Goal: Task Accomplishment & Management: Manage account settings

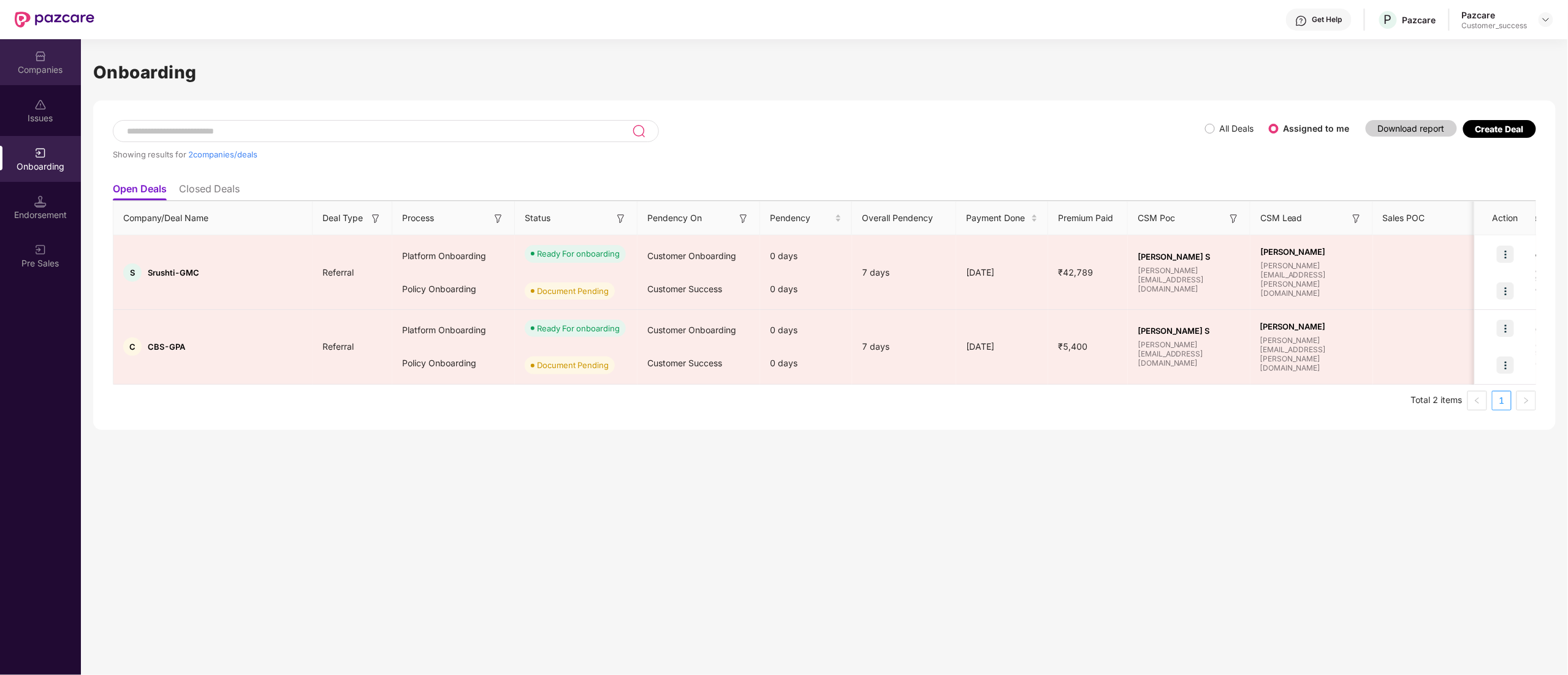
click at [21, 66] on div "Companies" at bounding box center [41, 70] width 81 height 13
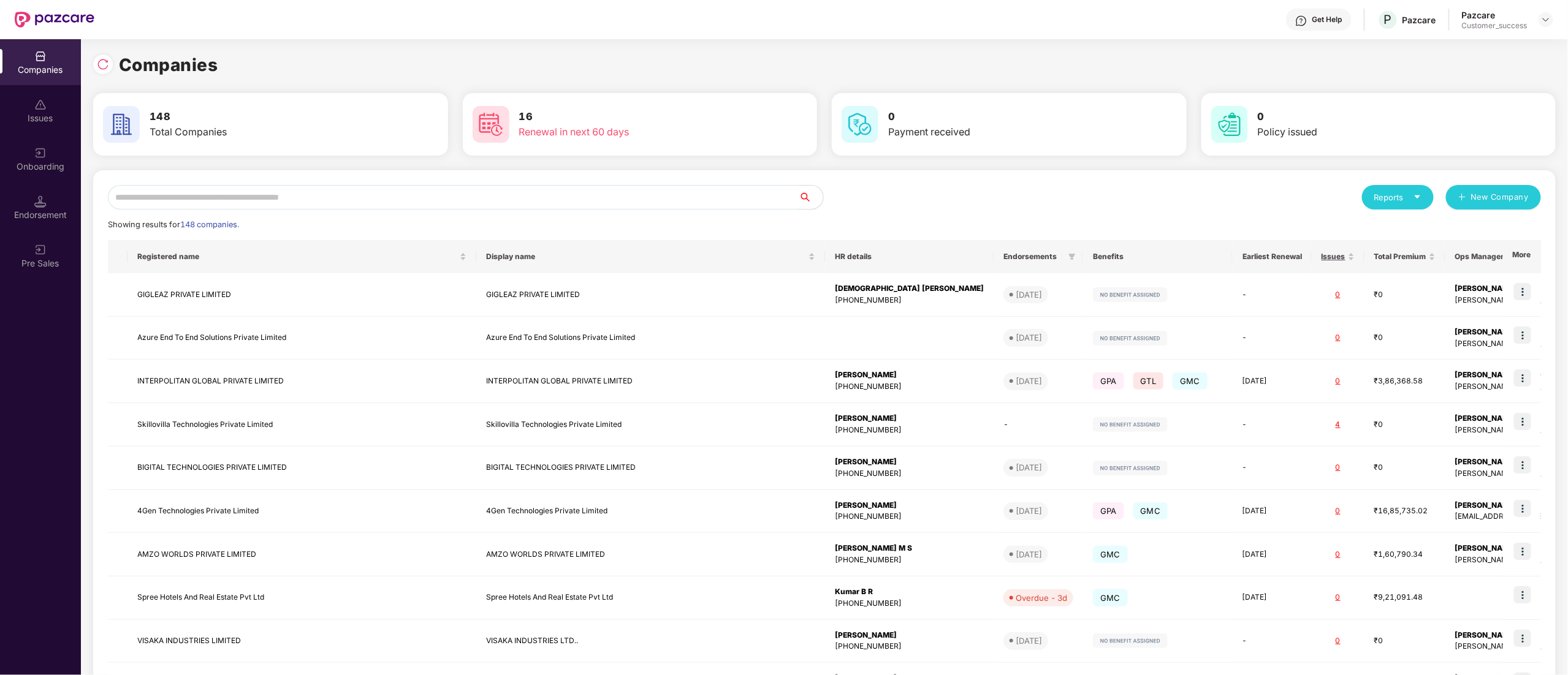
click at [173, 205] on input "text" at bounding box center [453, 197] width 691 height 24
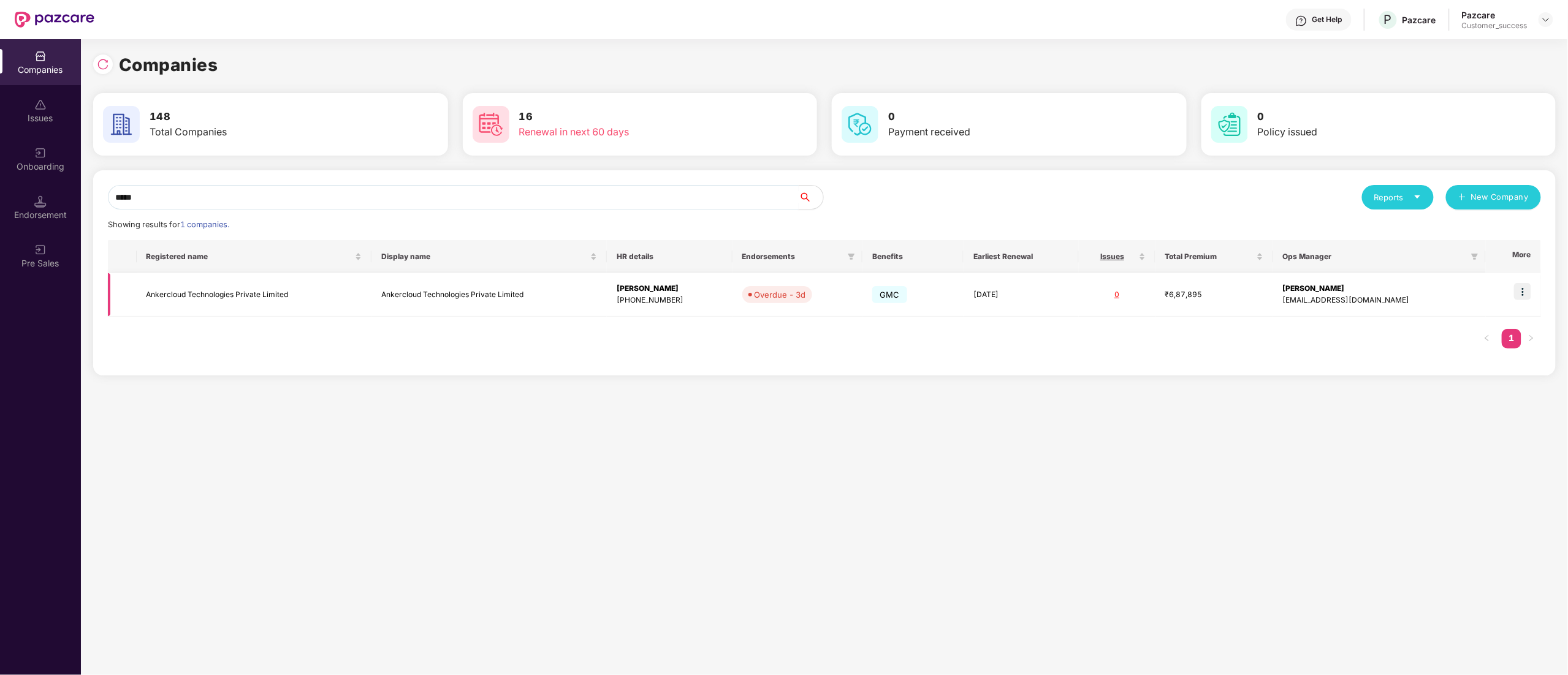
type input "*****"
click at [1529, 288] on img at bounding box center [1523, 291] width 17 height 17
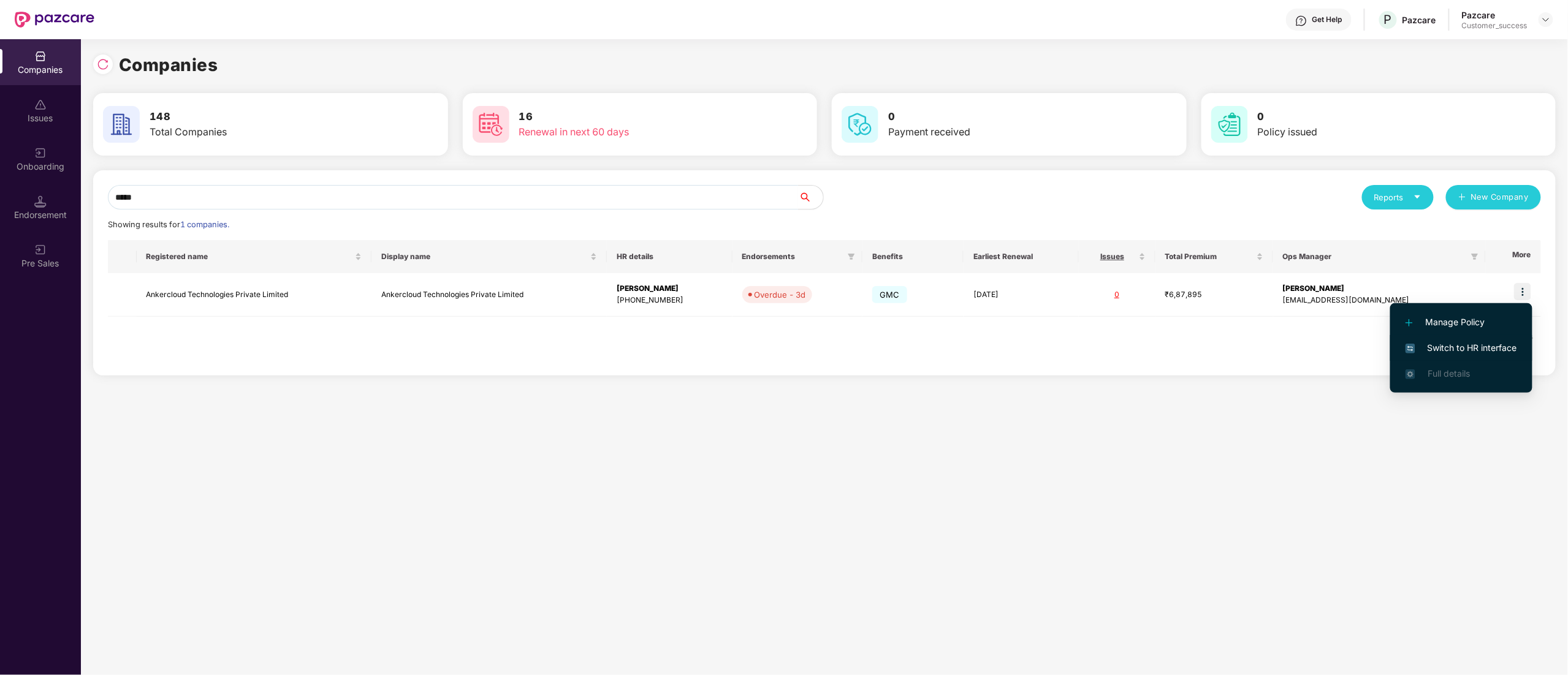
click at [1472, 344] on span "Switch to HR interface" at bounding box center [1461, 348] width 112 height 13
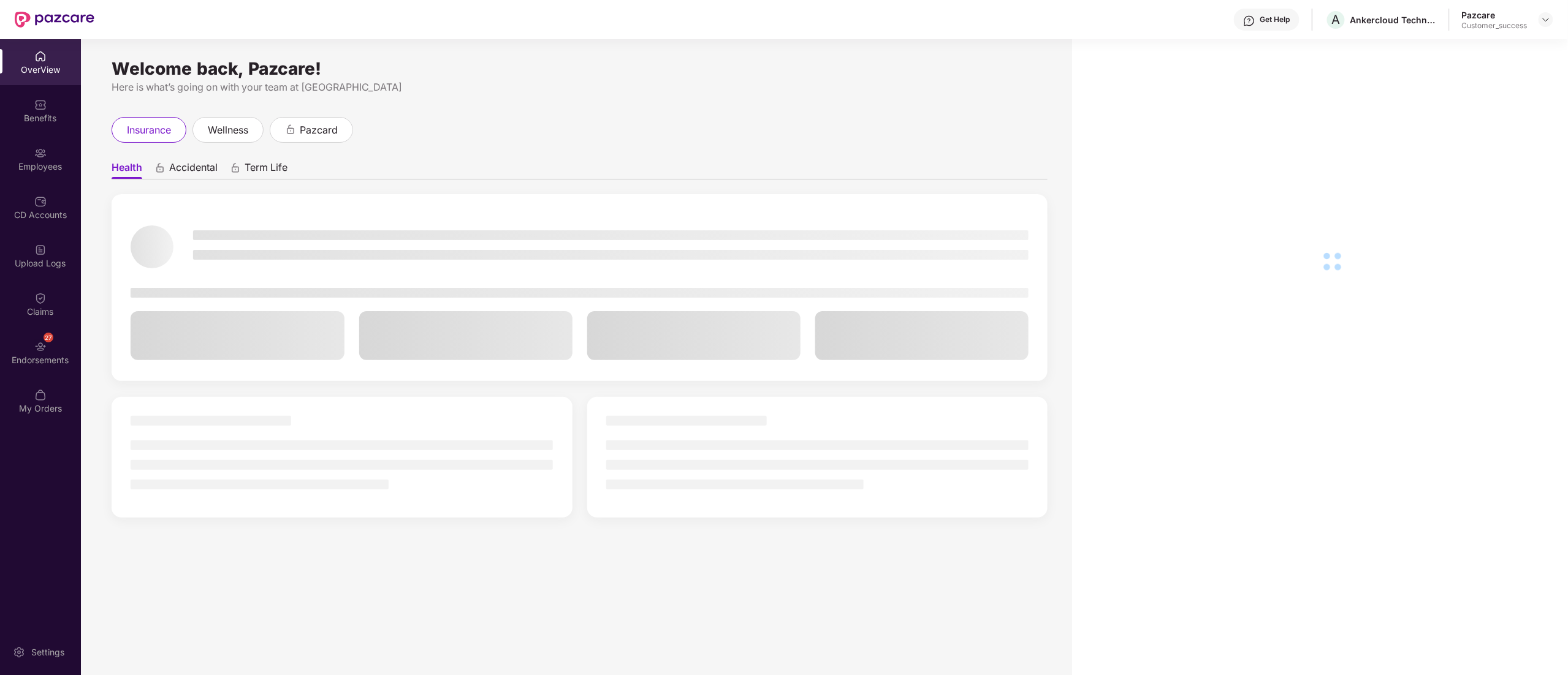
click at [43, 158] on div "Employees" at bounding box center [41, 159] width 81 height 46
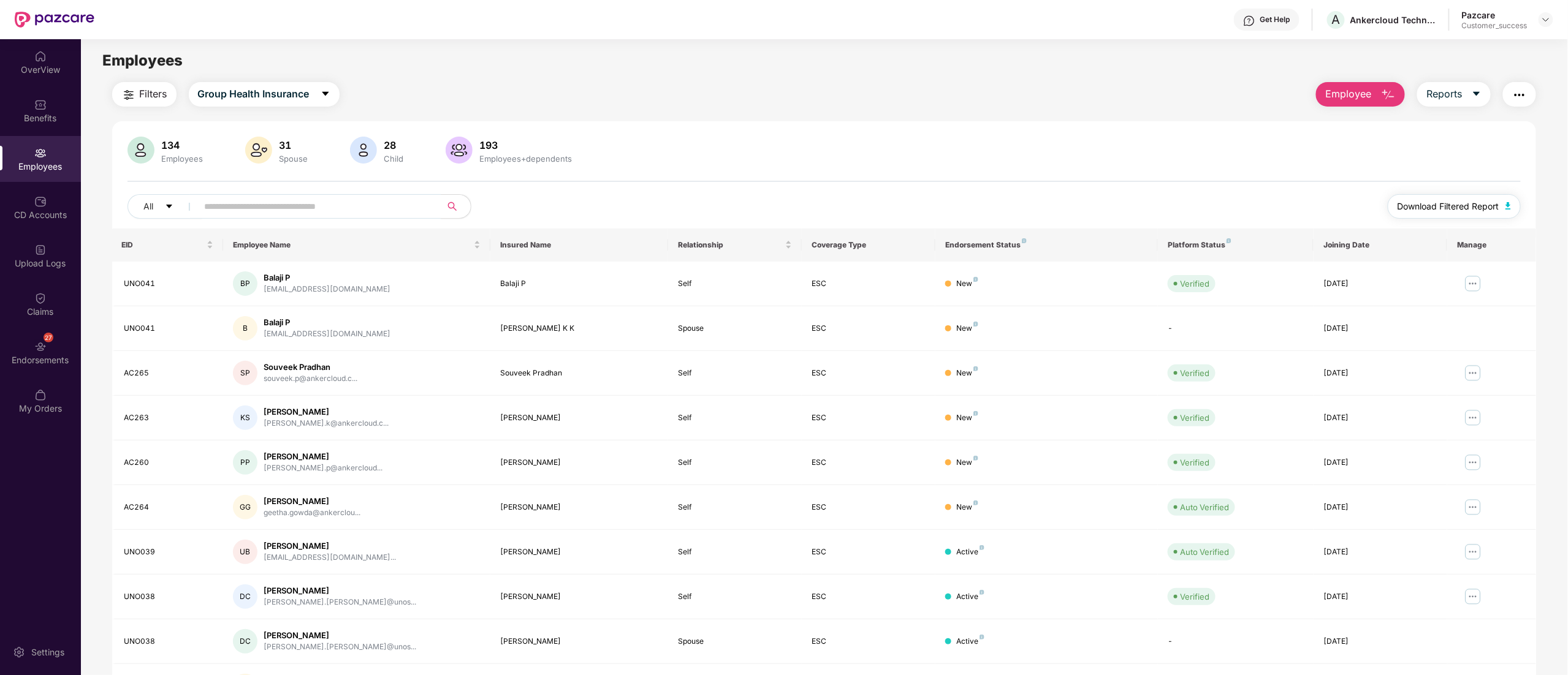
click at [1492, 203] on span "Download Filtered Report" at bounding box center [1449, 206] width 102 height 13
click at [38, 114] on div "Benefits" at bounding box center [41, 119] width 81 height 13
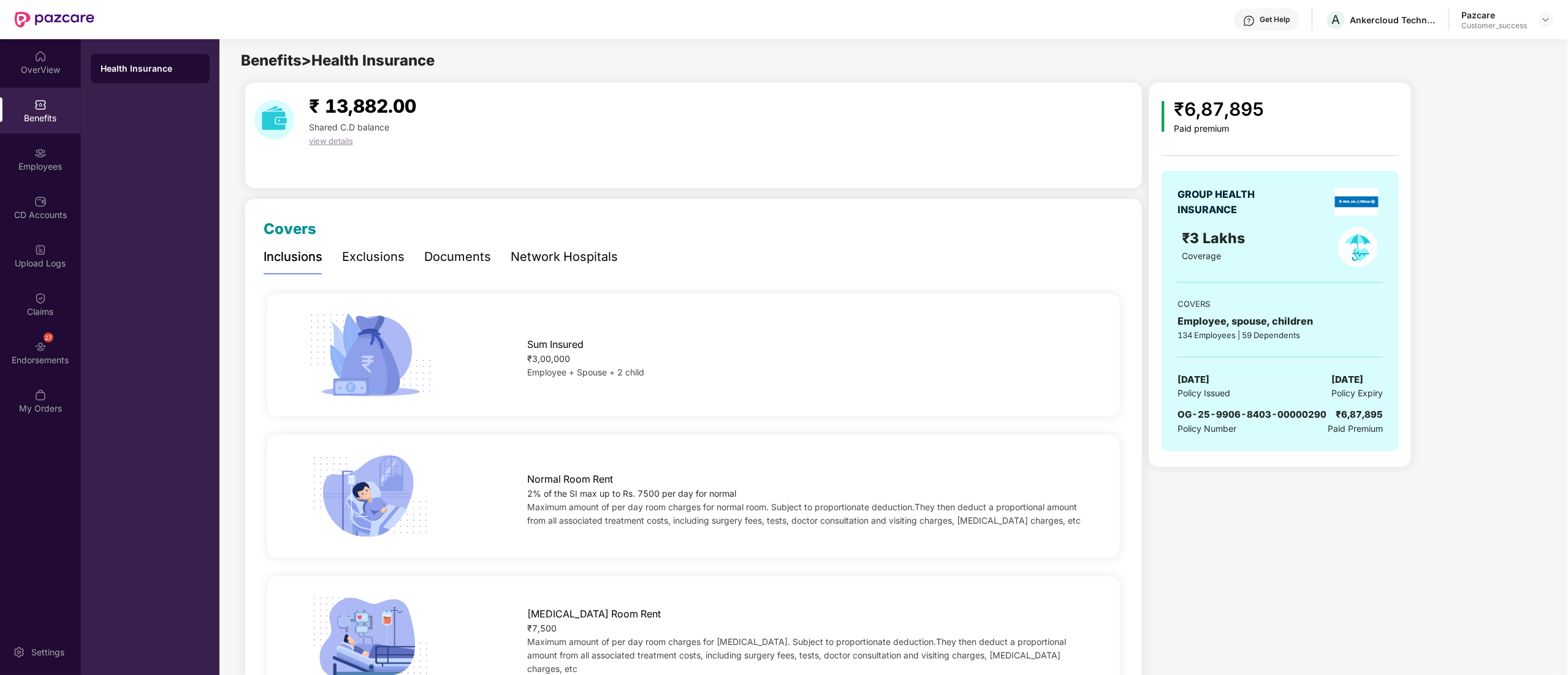
click at [26, 117] on div "Benefits" at bounding box center [41, 119] width 81 height 13
click at [37, 163] on div "Employees" at bounding box center [41, 167] width 81 height 13
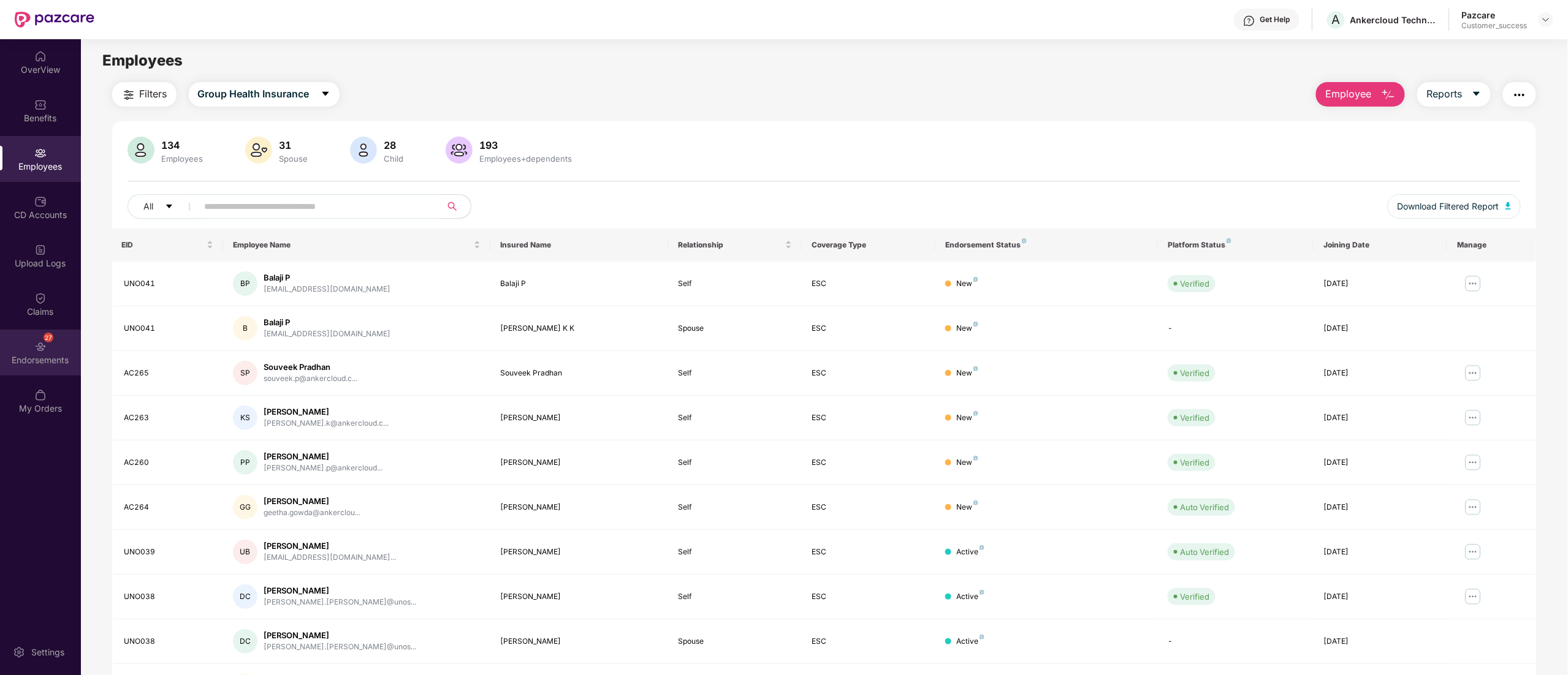
click at [52, 350] on div "27 Endorsements" at bounding box center [41, 353] width 81 height 46
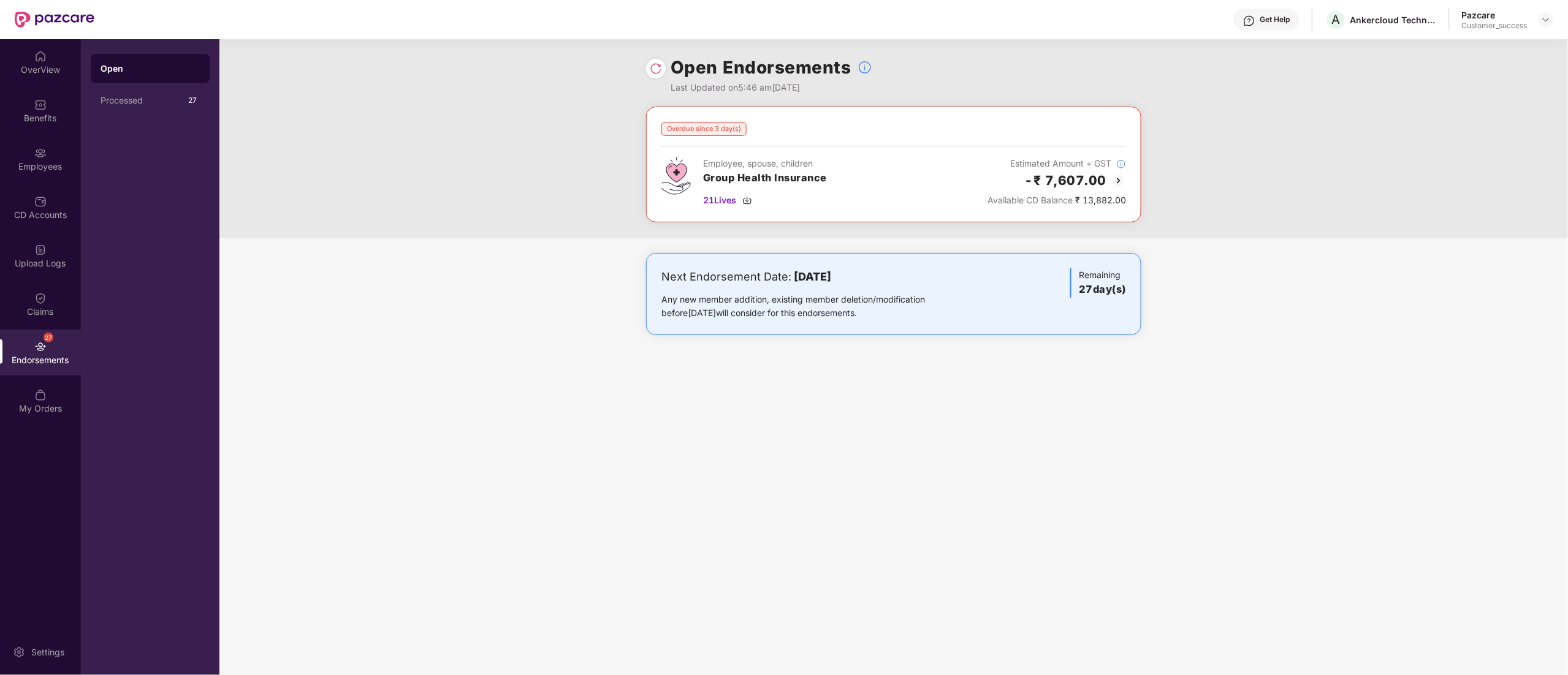
click at [1120, 184] on img at bounding box center [1118, 180] width 15 height 15
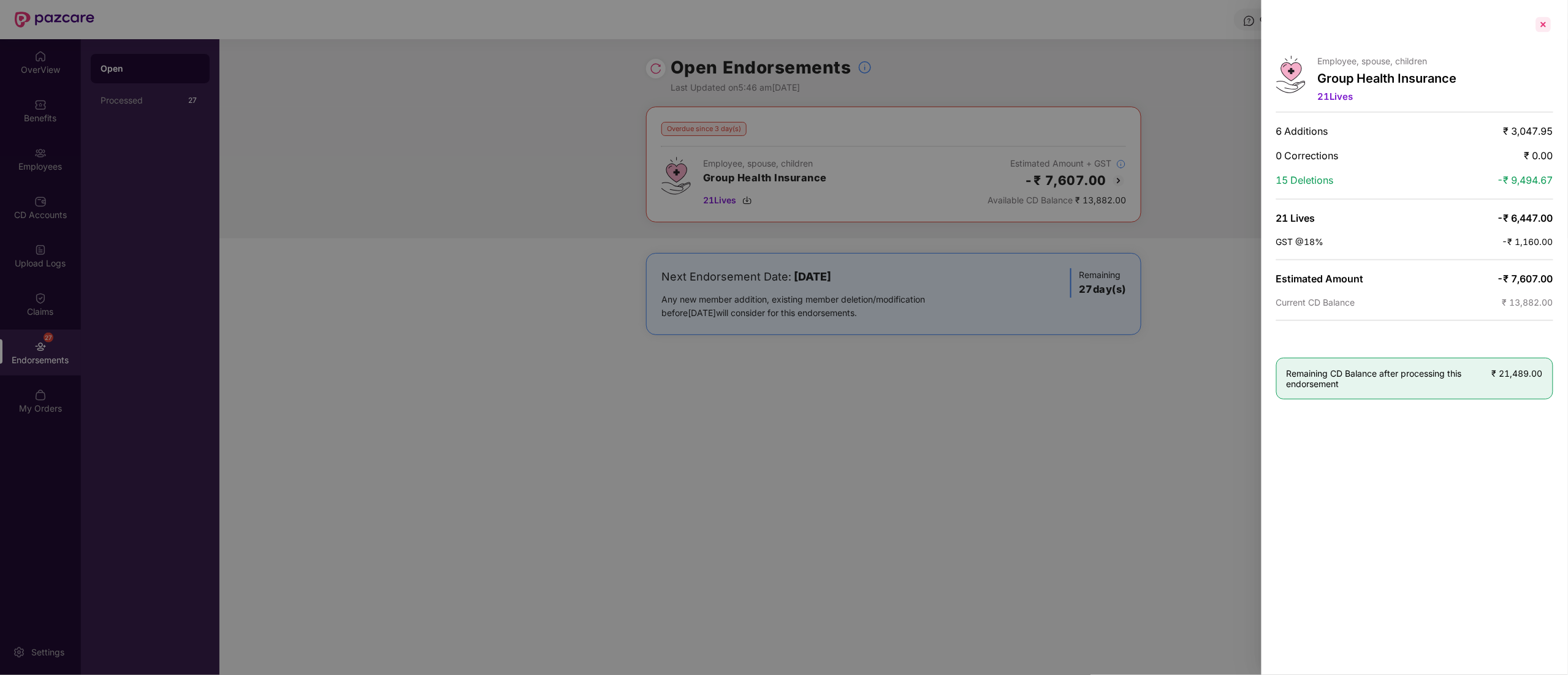
click at [1550, 27] on div at bounding box center [1544, 24] width 20 height 20
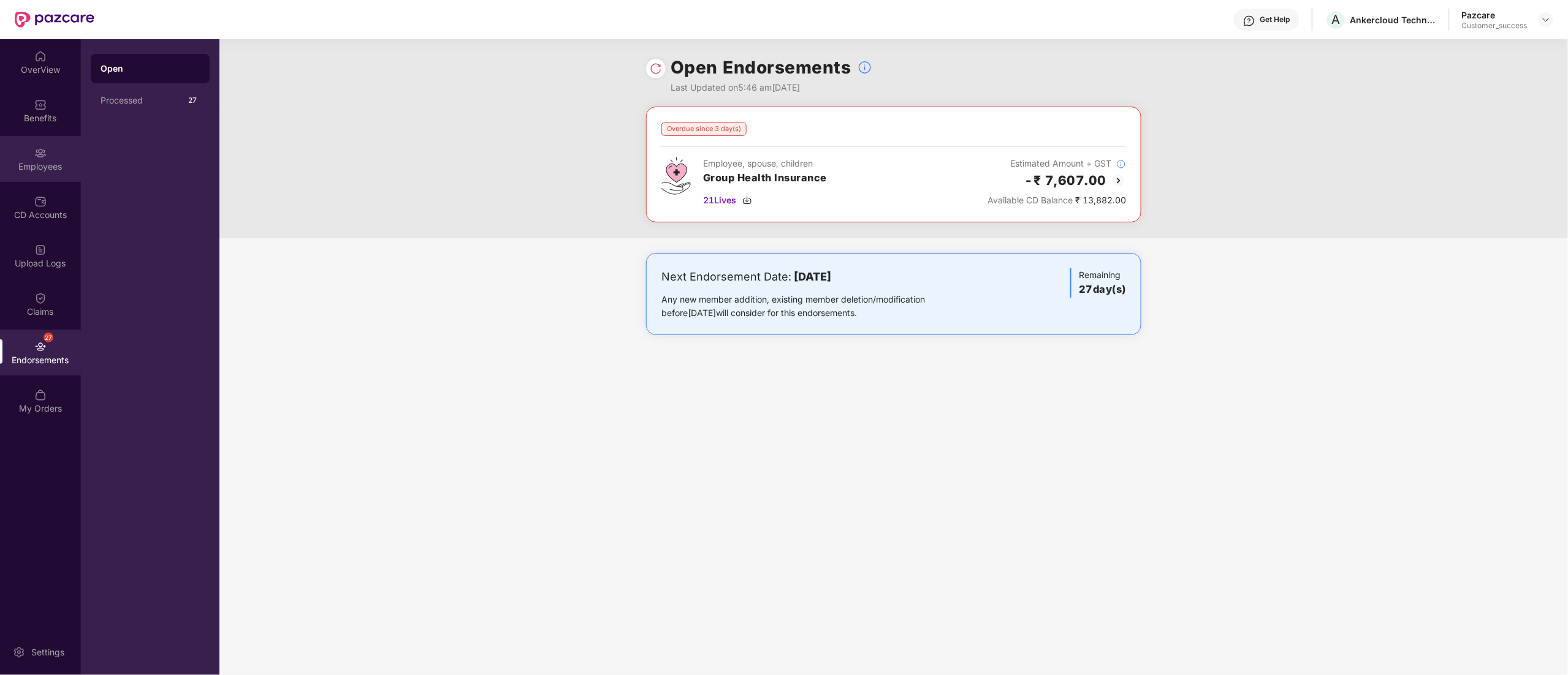
click at [30, 156] on div "Employees" at bounding box center [41, 159] width 81 height 46
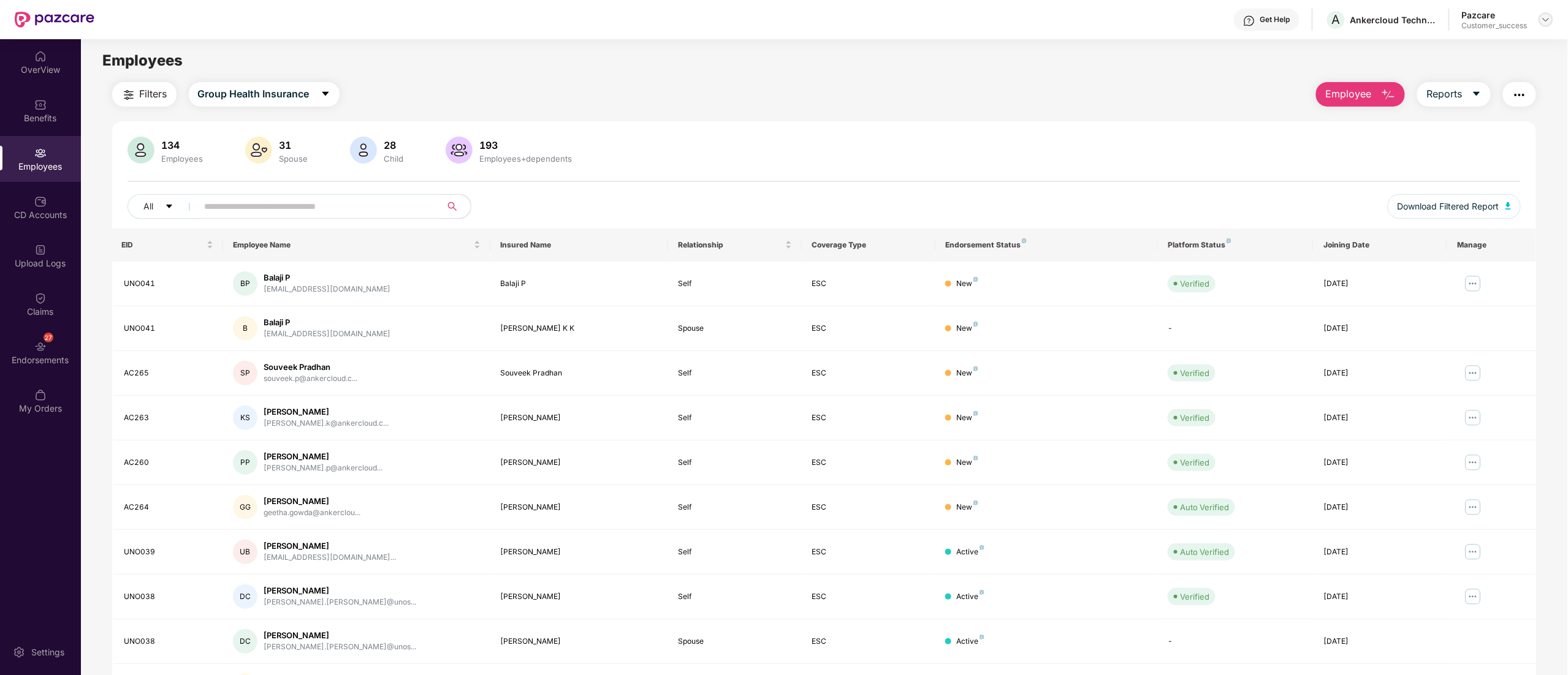
click at [1546, 21] on img at bounding box center [1546, 20] width 10 height 10
click at [1474, 51] on div "Switch to partner view" at bounding box center [1488, 49] width 159 height 24
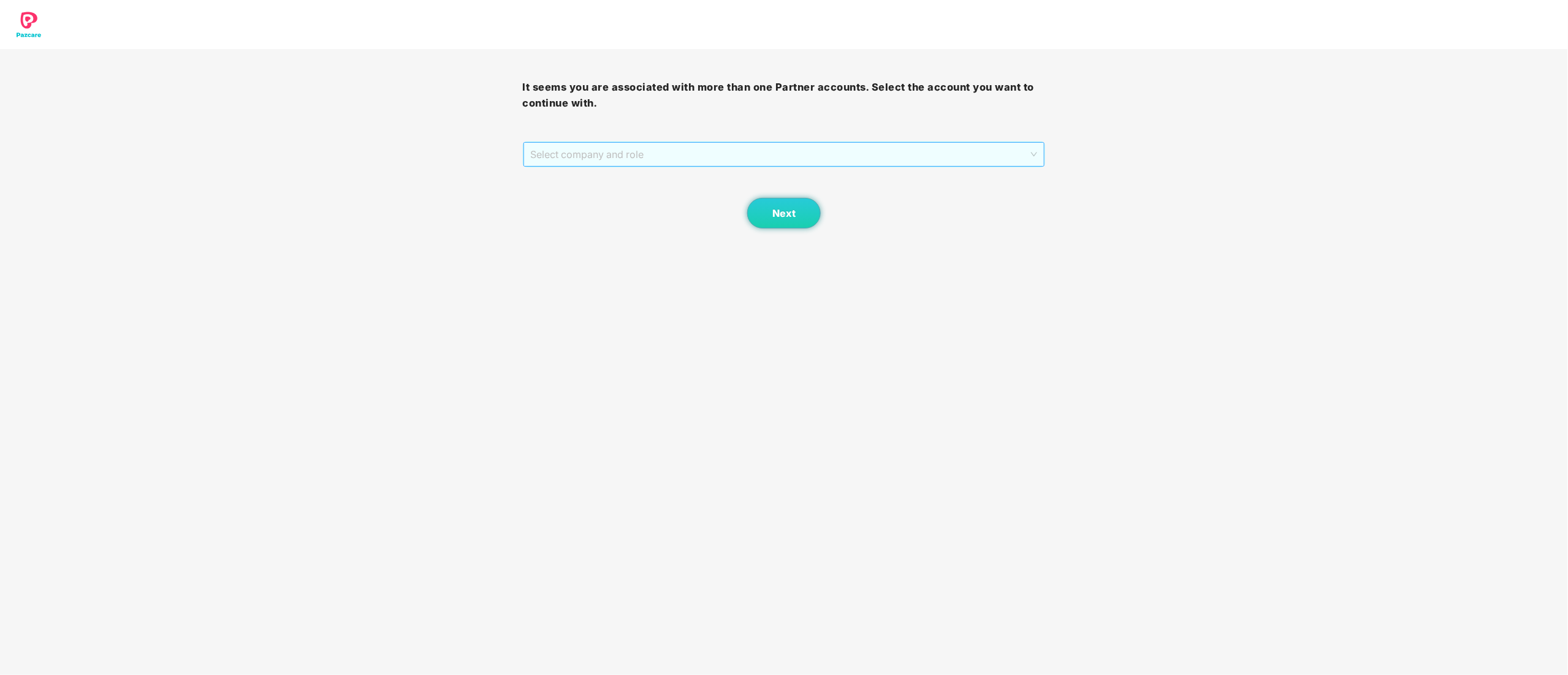
click at [625, 147] on span "Select company and role" at bounding box center [784, 154] width 507 height 23
drag, startPoint x: 602, startPoint y: 193, endPoint x: 655, endPoint y: 202, distance: 53.8
click at [603, 193] on div "Pazcare - CUSTOMER_SUCCESS" at bounding box center [785, 198] width 508 height 13
click at [786, 215] on span "Next" at bounding box center [784, 214] width 23 height 12
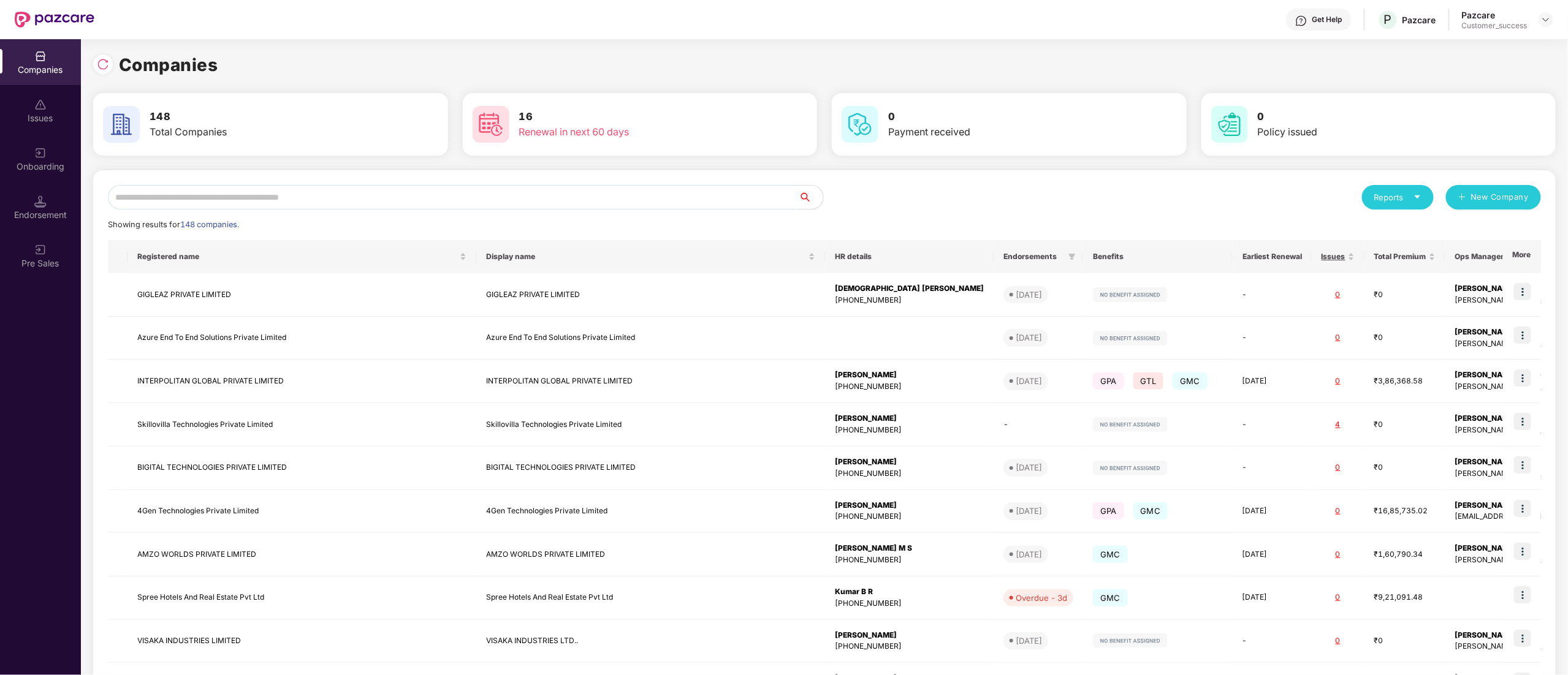
click at [363, 193] on input "text" at bounding box center [453, 197] width 691 height 24
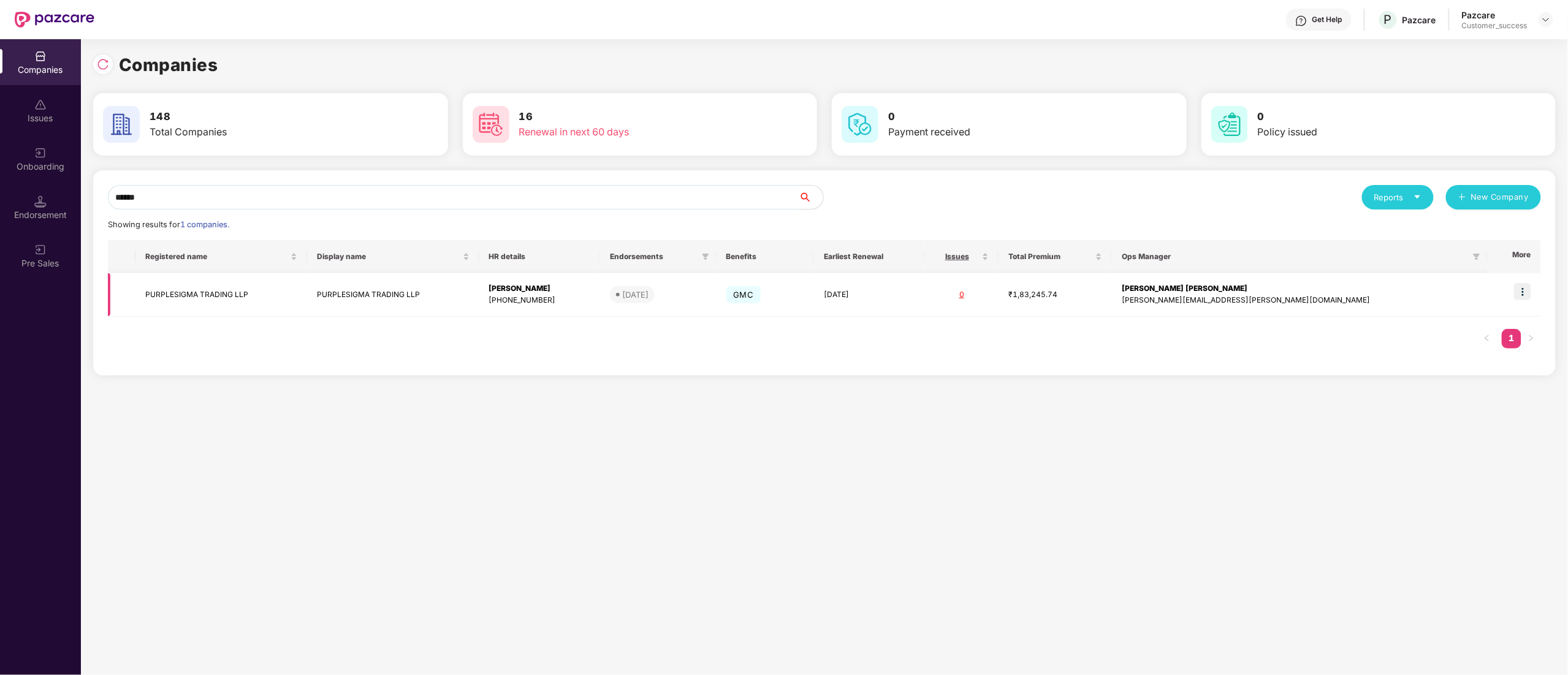
type input "******"
click at [1526, 286] on img at bounding box center [1523, 291] width 17 height 17
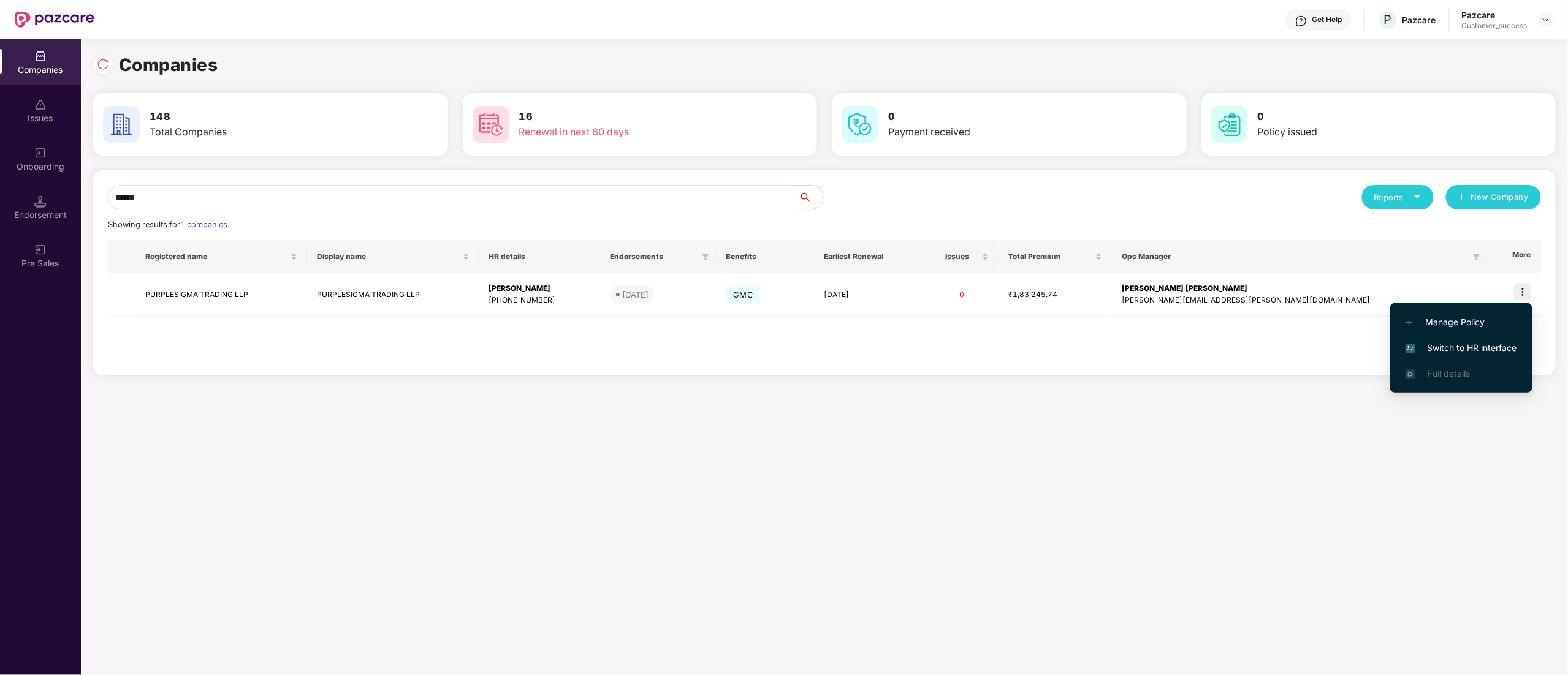
click at [1481, 340] on li "Switch to HR interface" at bounding box center [1462, 348] width 142 height 26
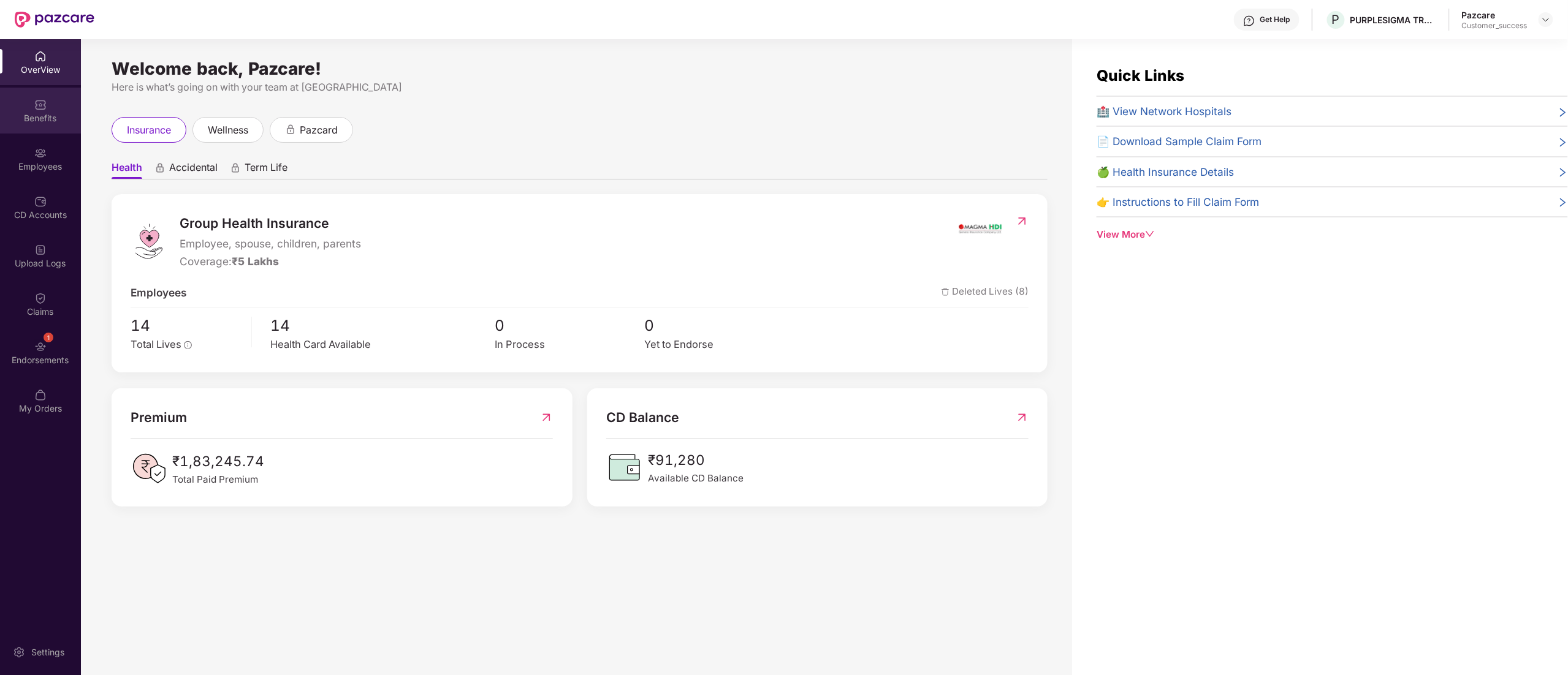
click at [28, 120] on div "Benefits" at bounding box center [41, 119] width 81 height 13
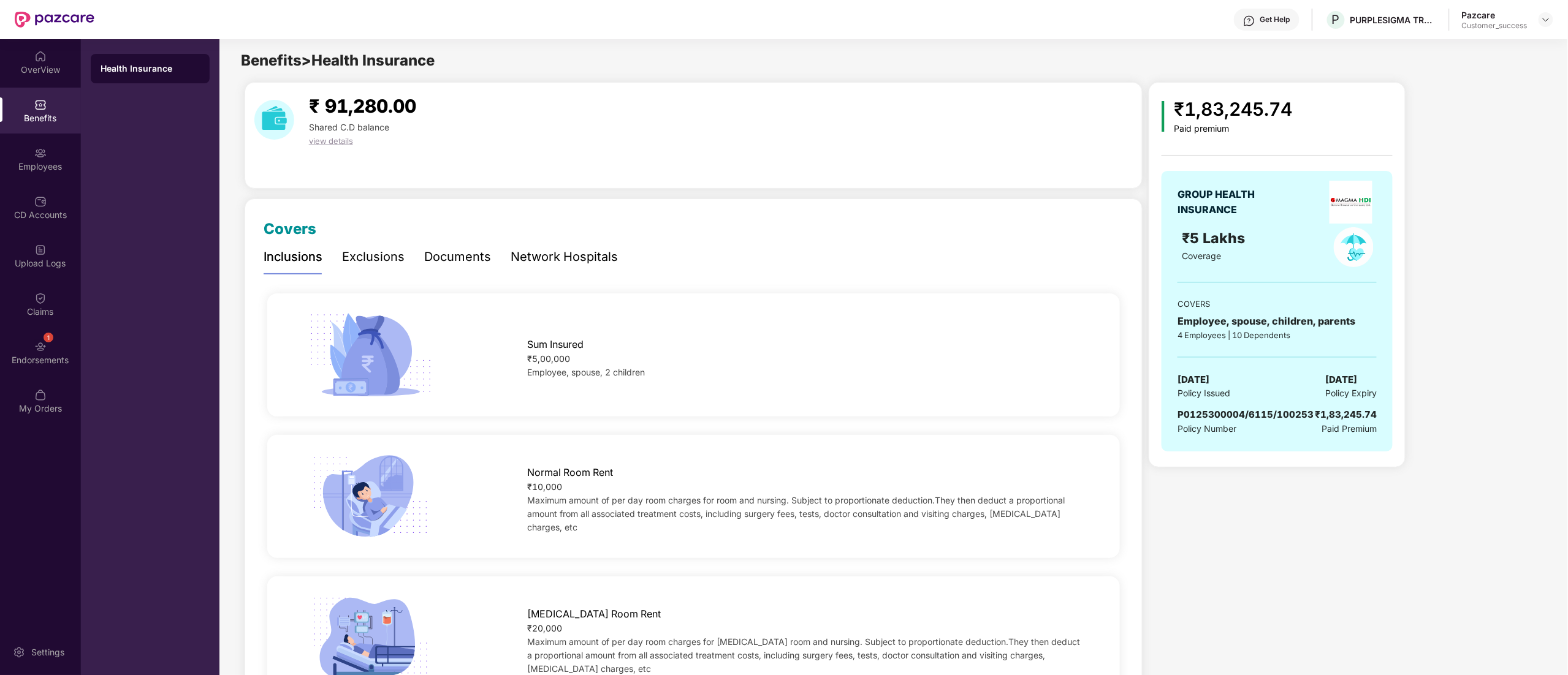
click at [1254, 404] on div "GROUP HEALTH INSURANCE ₹5 Lakhs Coverage COVERS Employee, spouse, children, par…" at bounding box center [1277, 311] width 231 height 281
click at [1253, 404] on div "GROUP HEALTH INSURANCE ₹5 Lakhs Coverage COVERS Employee, spouse, children, par…" at bounding box center [1277, 311] width 231 height 281
copy span "P0125300004/6115/100253"
click at [1337, 44] on div "PURPLESIGMA TRADING LLP" at bounding box center [1384, 43] width 119 height 20
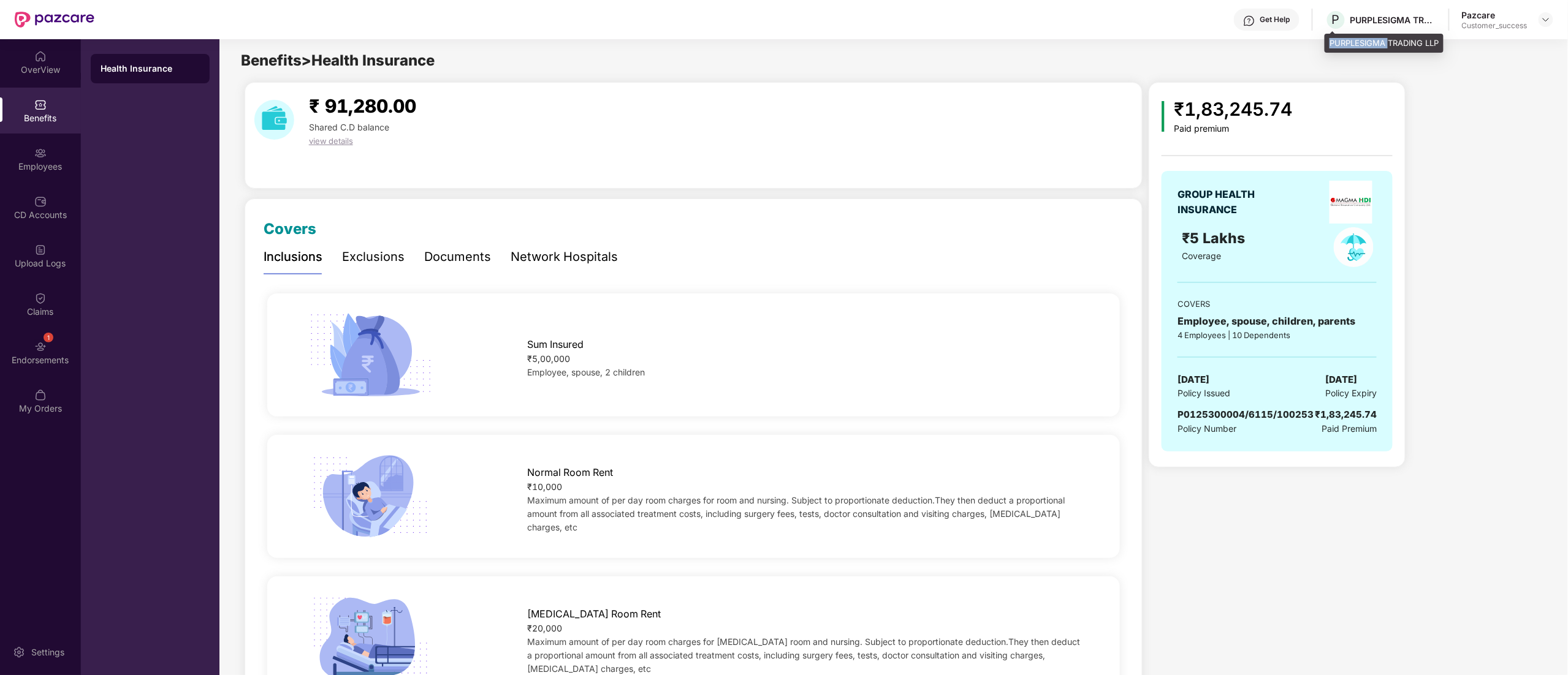
click at [1337, 44] on div "PURPLESIGMA TRADING LLP" at bounding box center [1384, 43] width 119 height 20
copy div "PURPLESIGMA TRADING LLP"
click at [36, 211] on div "CD Accounts" at bounding box center [41, 215] width 81 height 13
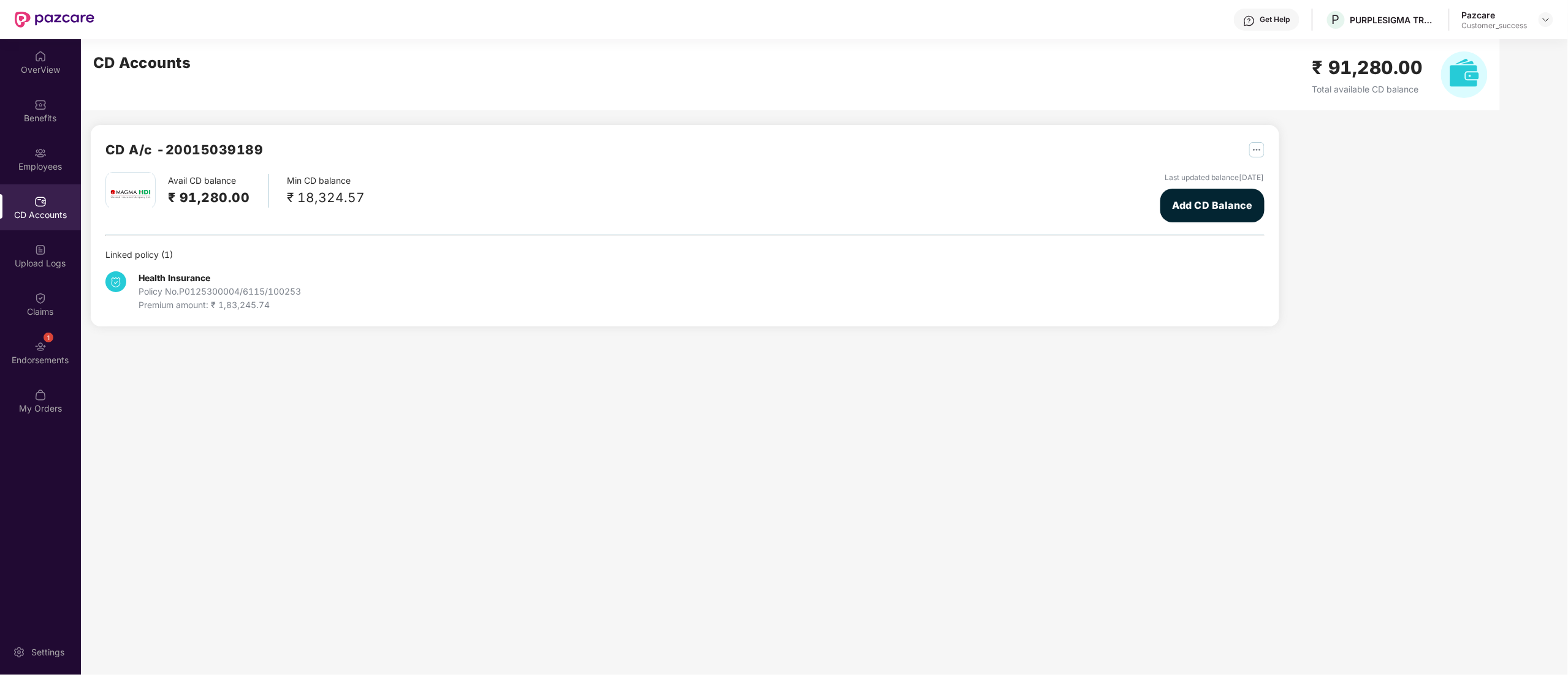
click at [203, 198] on h2 "₹ 91,280.00" at bounding box center [209, 198] width 82 height 20
click at [203, 196] on h2 "₹ 91,280.00" at bounding box center [209, 198] width 82 height 20
click at [208, 201] on h2 "₹ 91,280.00" at bounding box center [209, 198] width 82 height 20
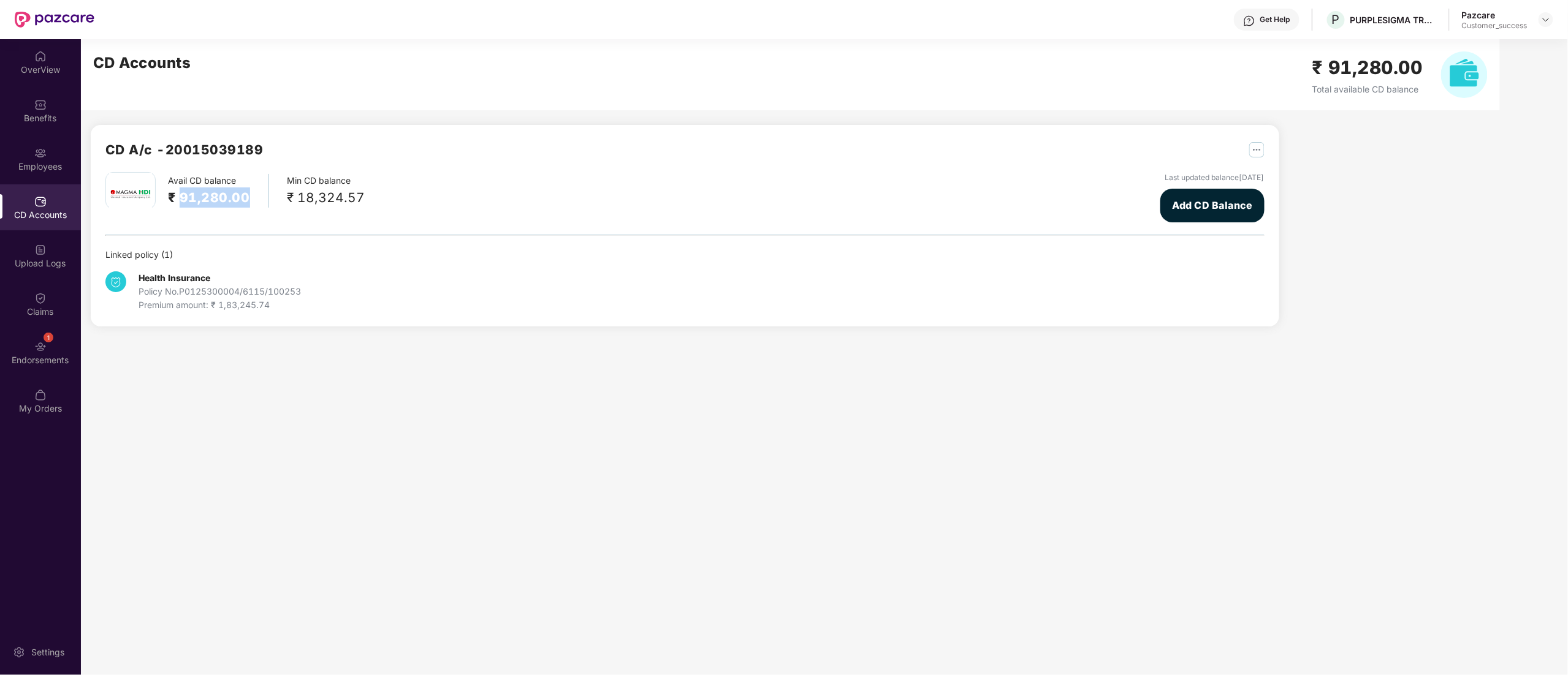
click at [208, 201] on h2 "₹ 91,280.00" at bounding box center [209, 198] width 82 height 20
click at [1543, 22] on img at bounding box center [1546, 20] width 10 height 10
click at [1455, 42] on div "Switch to partner view" at bounding box center [1488, 49] width 159 height 24
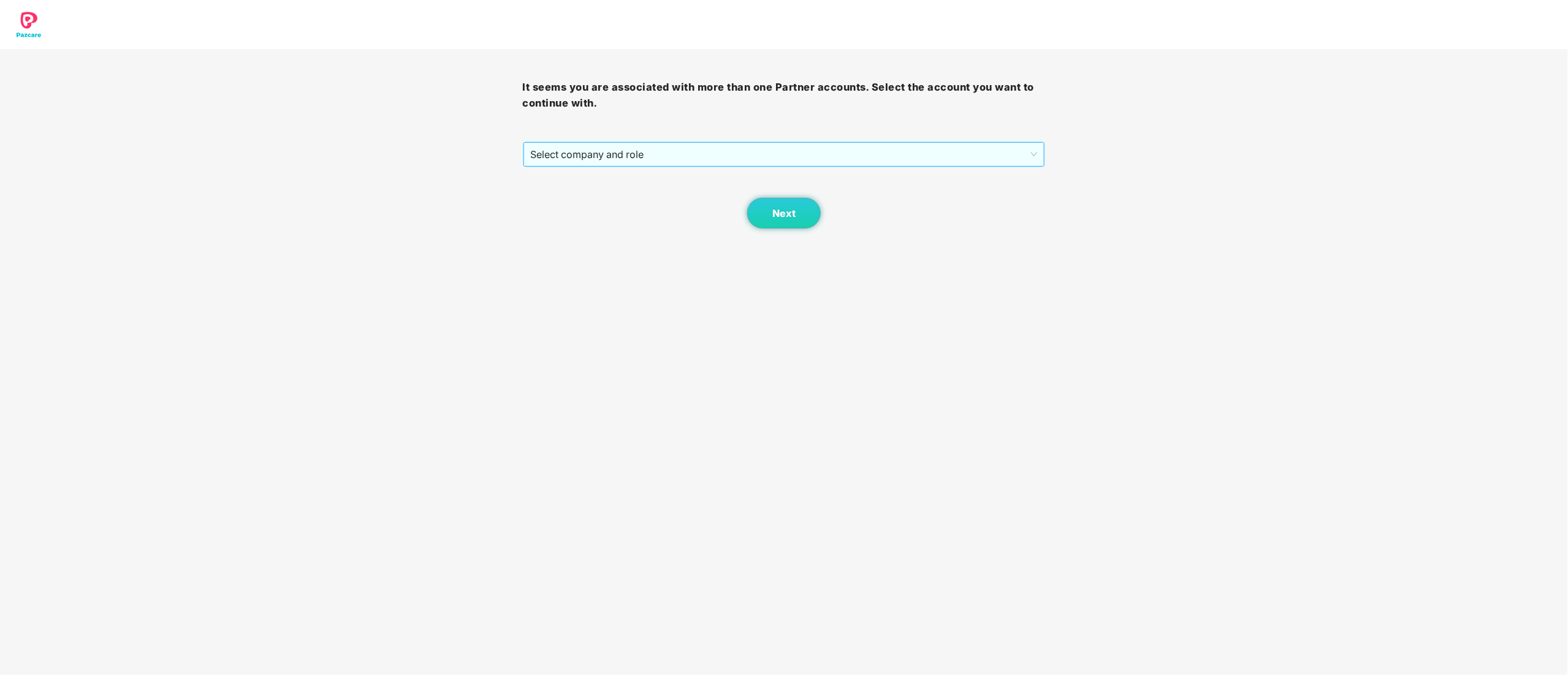
click at [570, 158] on span "Select company and role" at bounding box center [784, 154] width 507 height 23
click at [576, 198] on div "Pazcare - CUSTOMER_SUCCESS" at bounding box center [785, 198] width 508 height 13
click at [819, 213] on button "Next" at bounding box center [784, 213] width 73 height 31
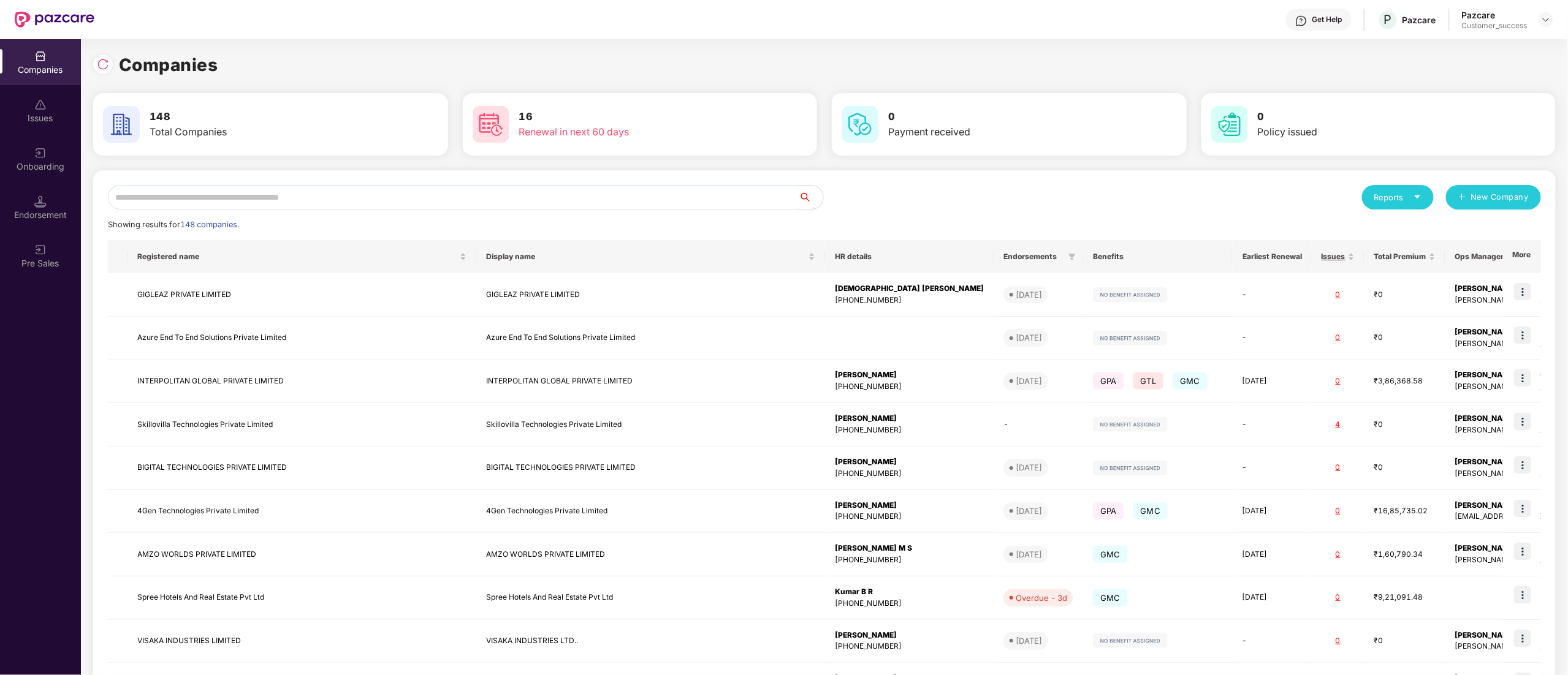
click at [184, 200] on input "text" at bounding box center [453, 197] width 691 height 24
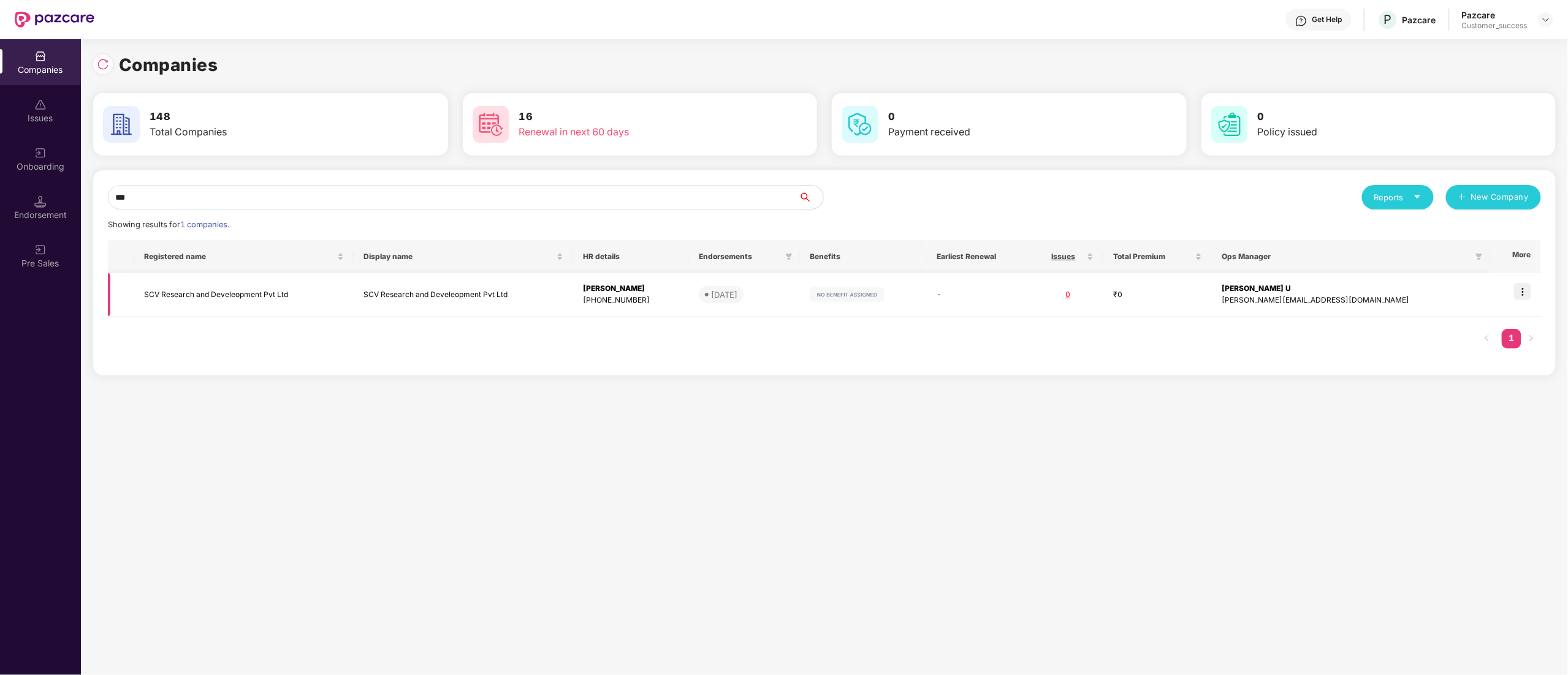
type input "***"
click at [217, 279] on td "SCV Research and Develeopment Pvt Ltd" at bounding box center [244, 295] width 219 height 43
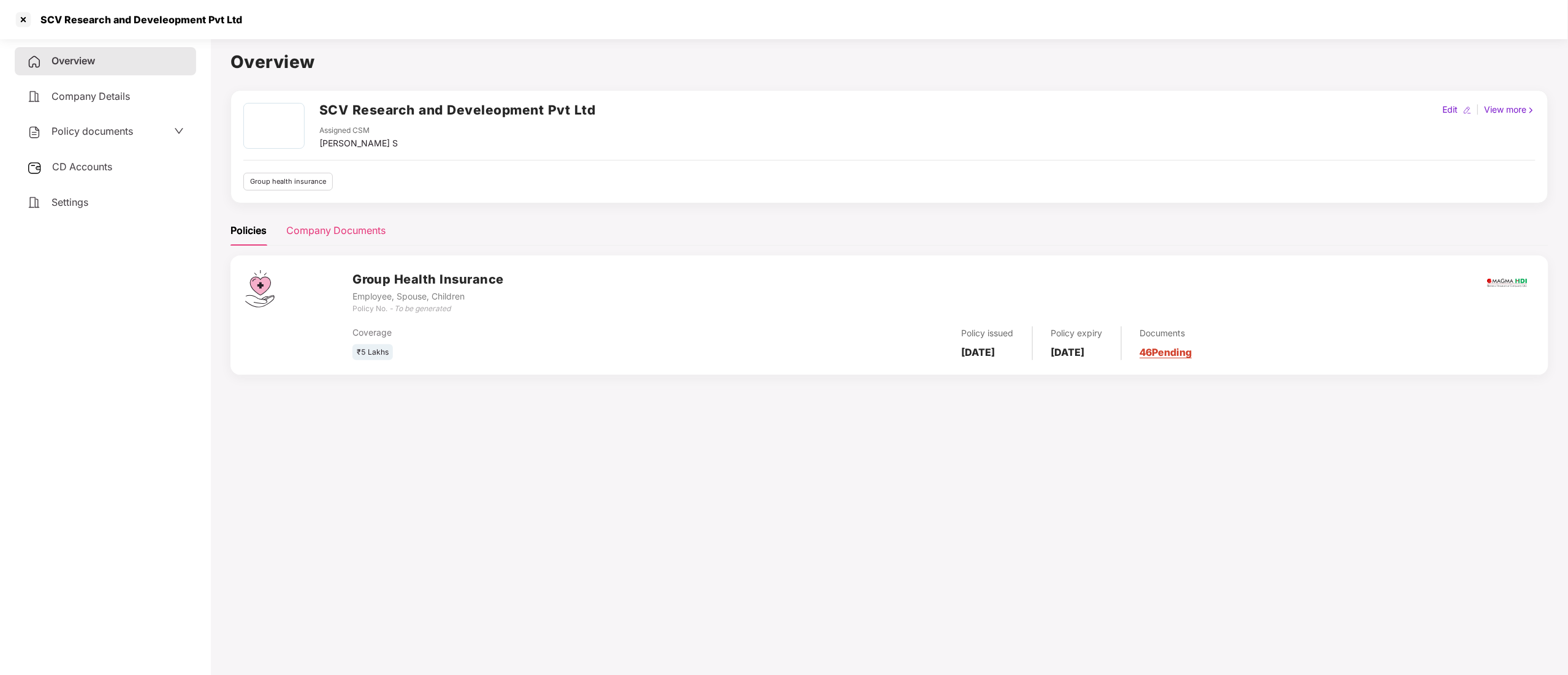
click at [315, 225] on div "Company Documents" at bounding box center [336, 230] width 99 height 15
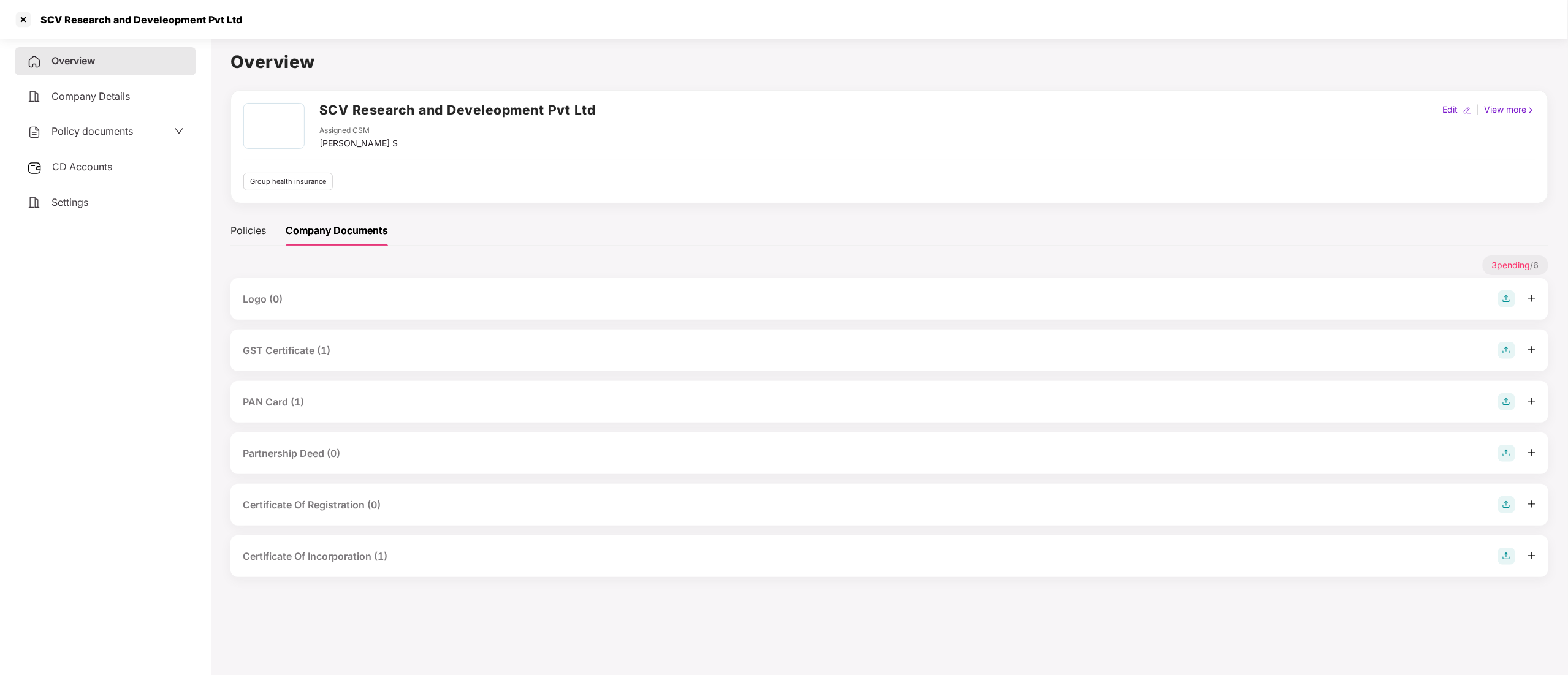
click at [294, 344] on div "GST Certificate (1)" at bounding box center [287, 350] width 88 height 15
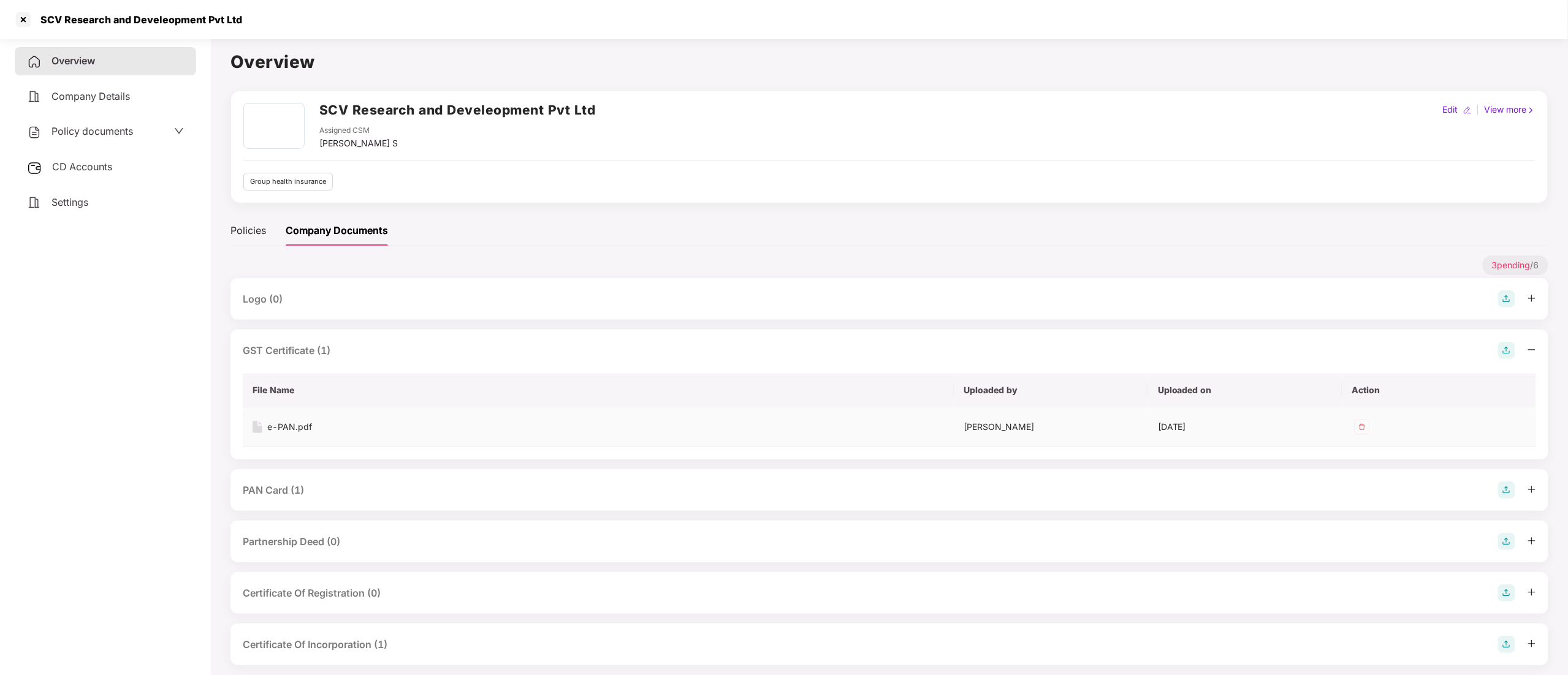
click at [277, 419] on td "e-PAN.pdf" at bounding box center [599, 427] width 712 height 40
click at [281, 426] on div "e-PAN.pdf" at bounding box center [290, 426] width 45 height 13
click at [298, 350] on div "GST Certificate (1)" at bounding box center [287, 350] width 88 height 15
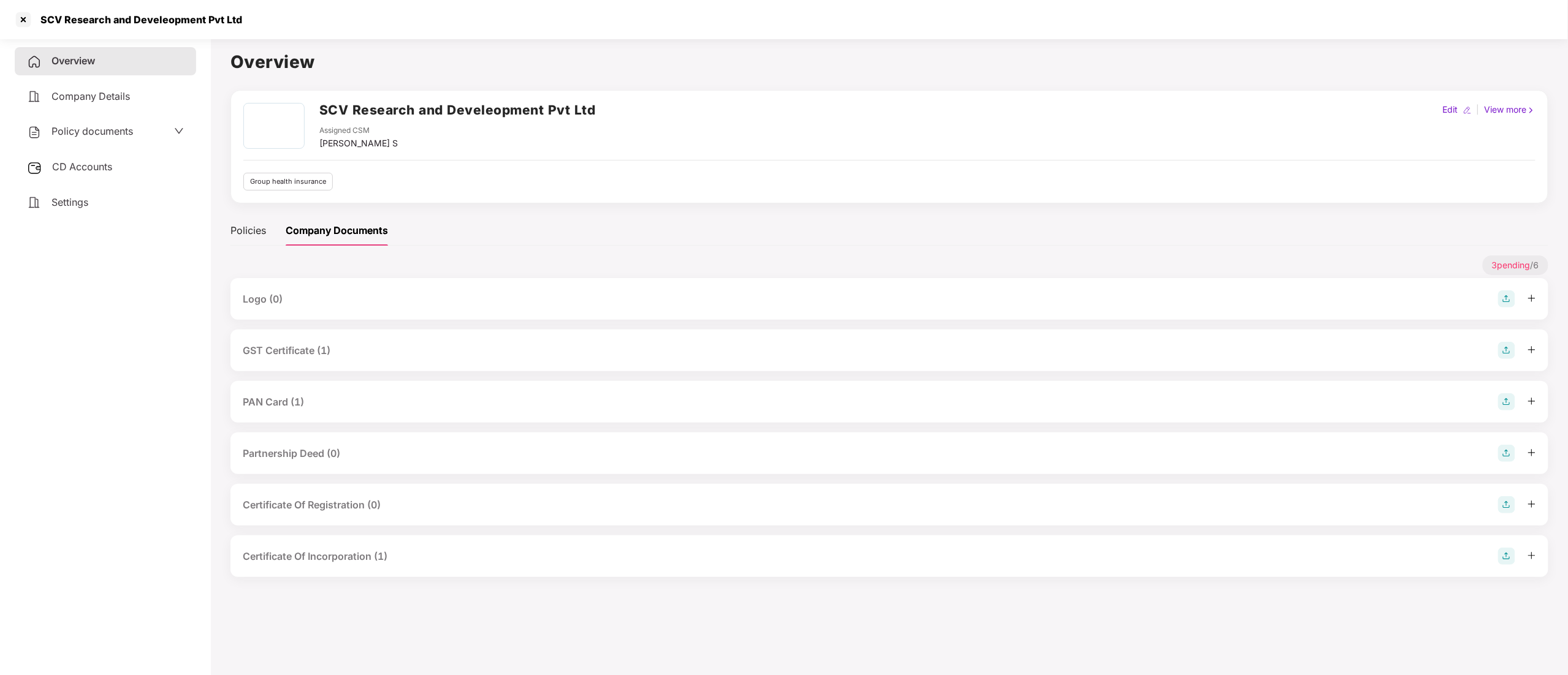
click at [298, 357] on div "GST Certificate (1)" at bounding box center [287, 350] width 88 height 15
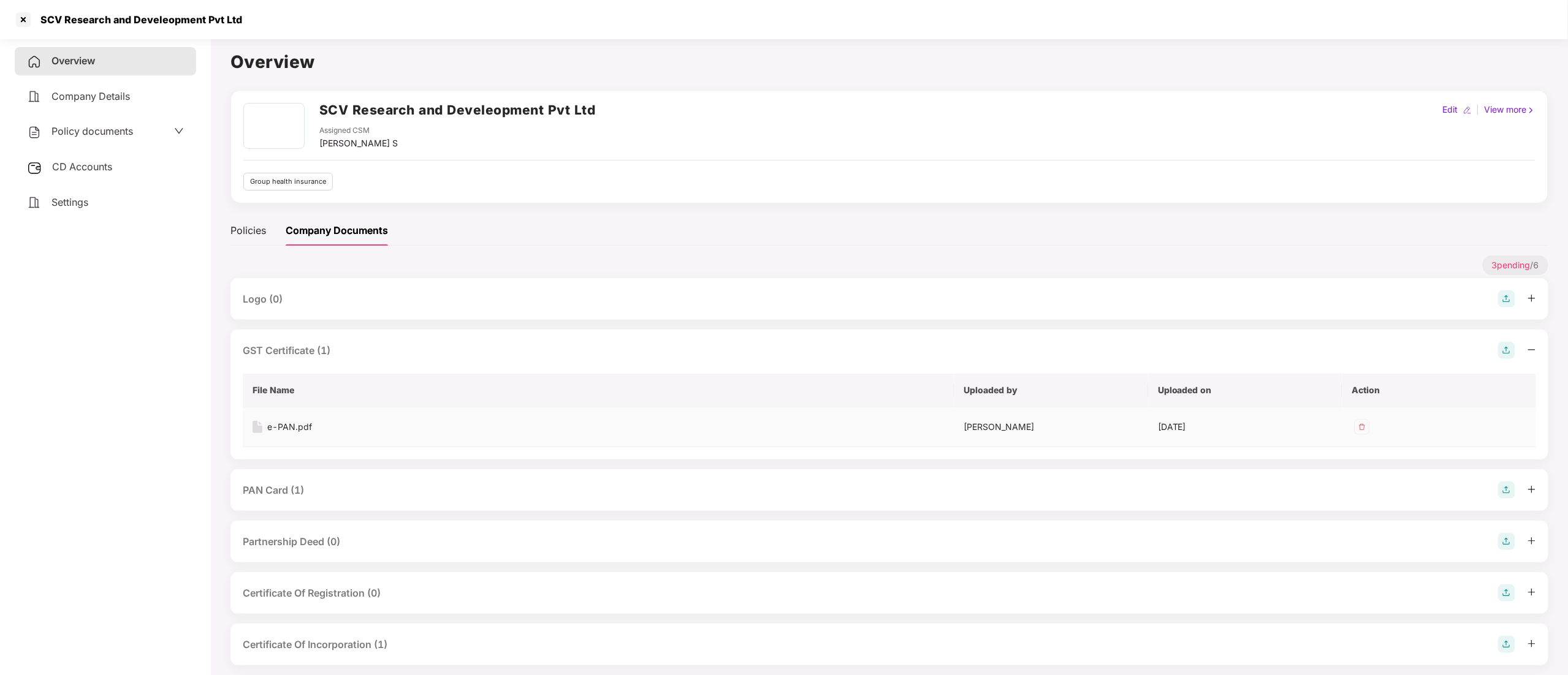
click at [282, 426] on div "e-PAN.pdf" at bounding box center [290, 426] width 45 height 13
click at [18, 19] on div at bounding box center [23, 20] width 20 height 20
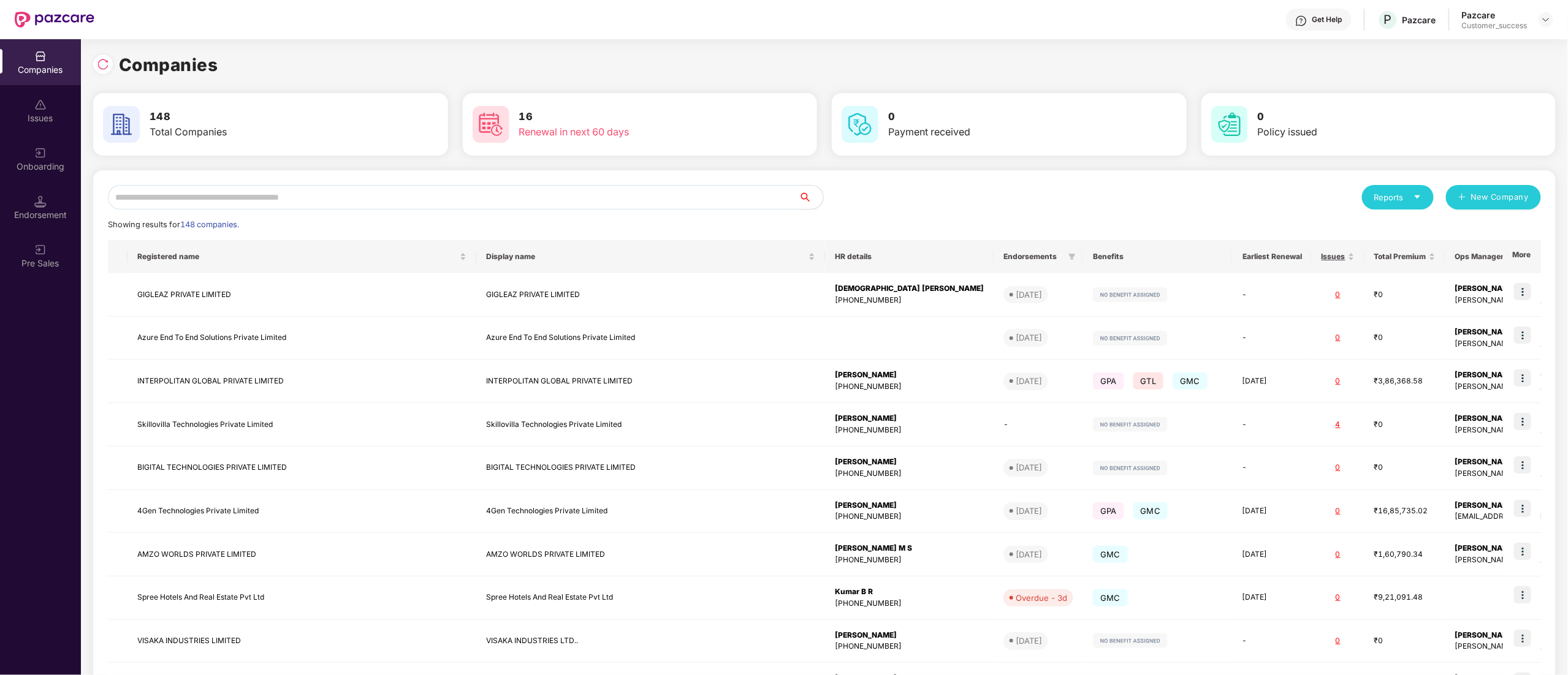
drag, startPoint x: 263, startPoint y: 205, endPoint x: 260, endPoint y: 193, distance: 12.4
click at [261, 202] on input "text" at bounding box center [453, 197] width 691 height 24
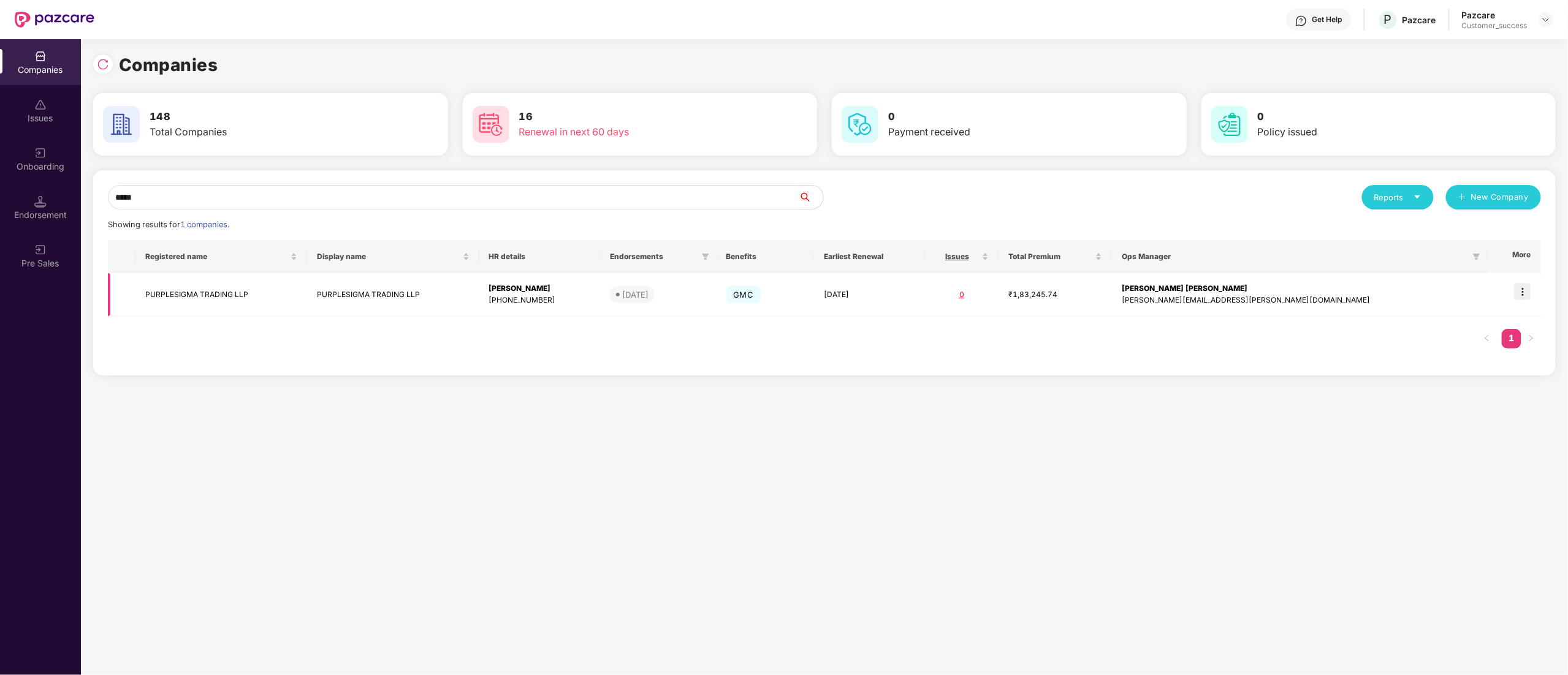
type input "*****"
click at [1527, 293] on img at bounding box center [1523, 291] width 17 height 17
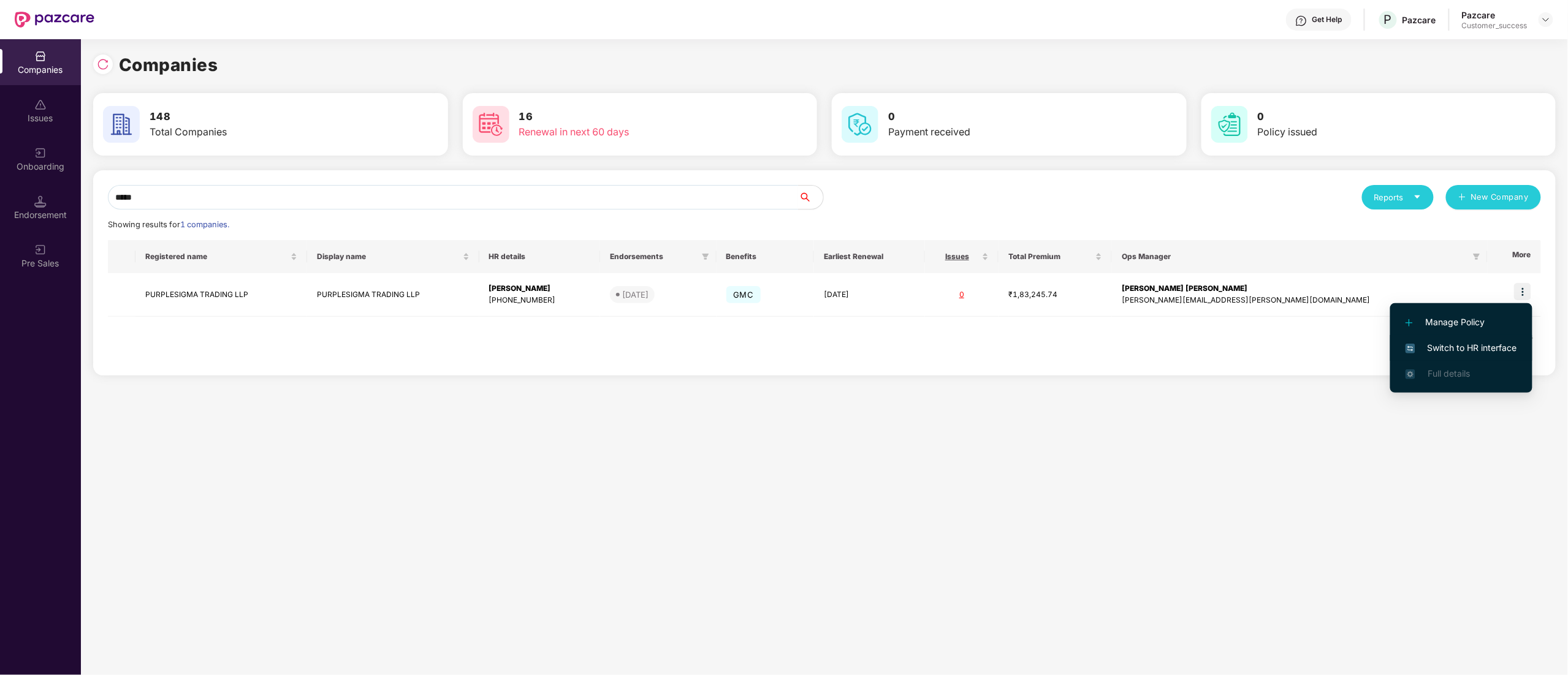
click at [1465, 347] on span "Switch to HR interface" at bounding box center [1461, 348] width 112 height 13
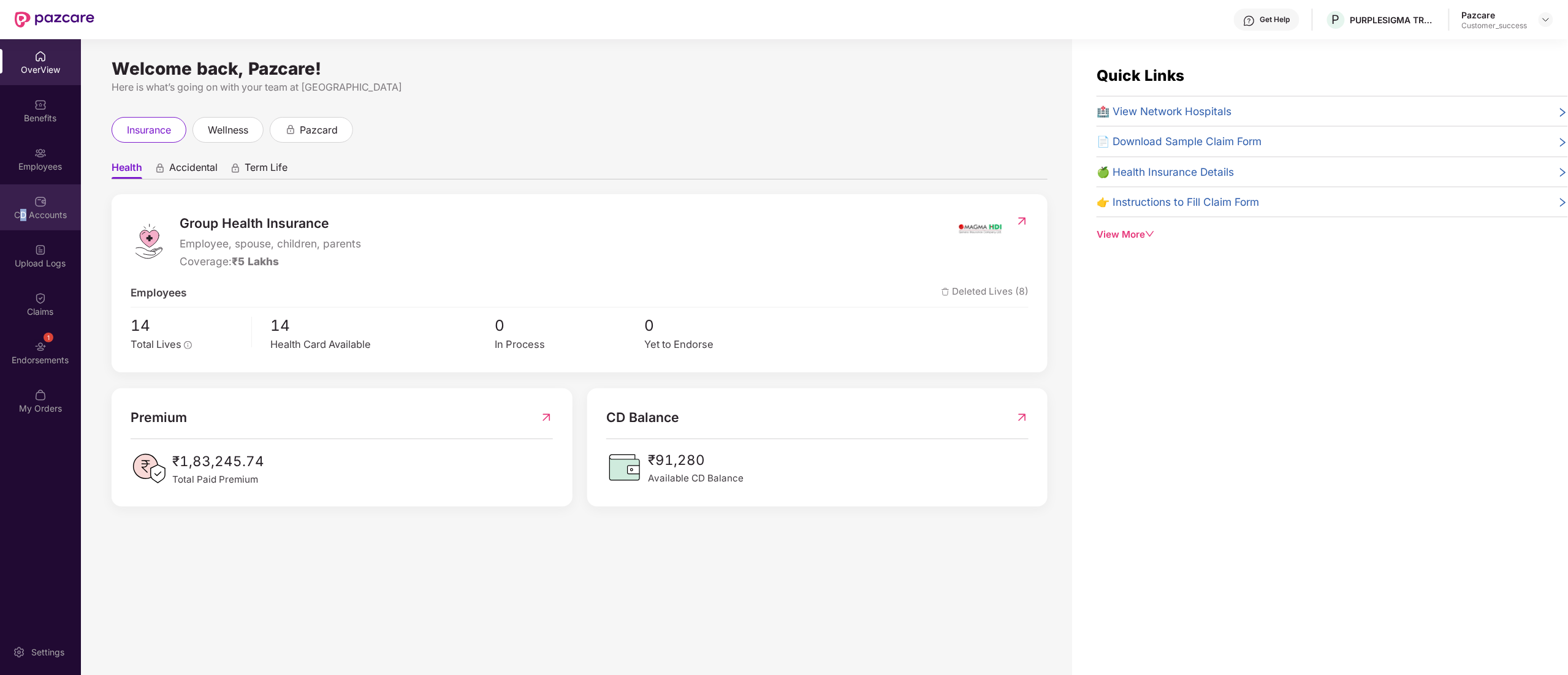
click at [23, 212] on div "CD Accounts" at bounding box center [41, 215] width 81 height 13
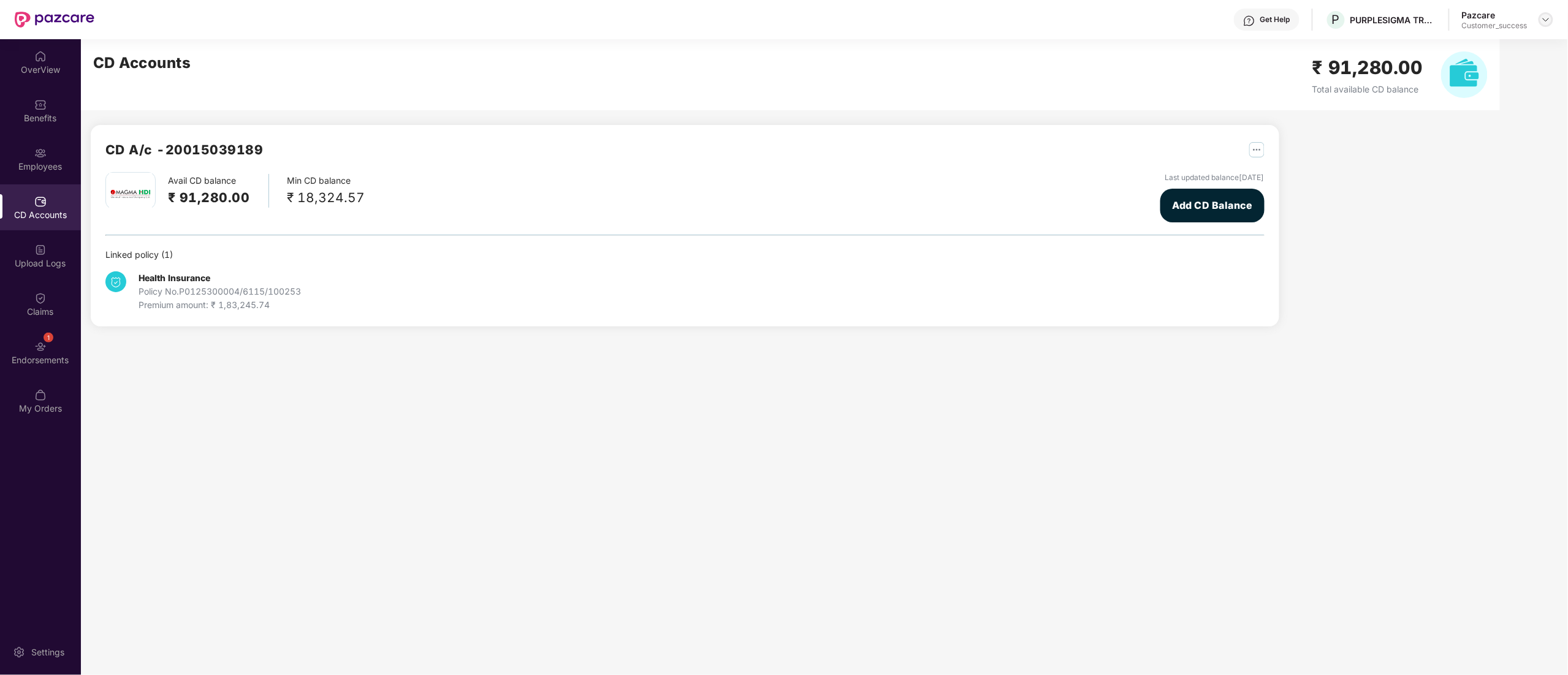
click at [1543, 19] on img at bounding box center [1546, 20] width 10 height 10
click at [1470, 48] on div "Switch to partner view" at bounding box center [1488, 49] width 159 height 24
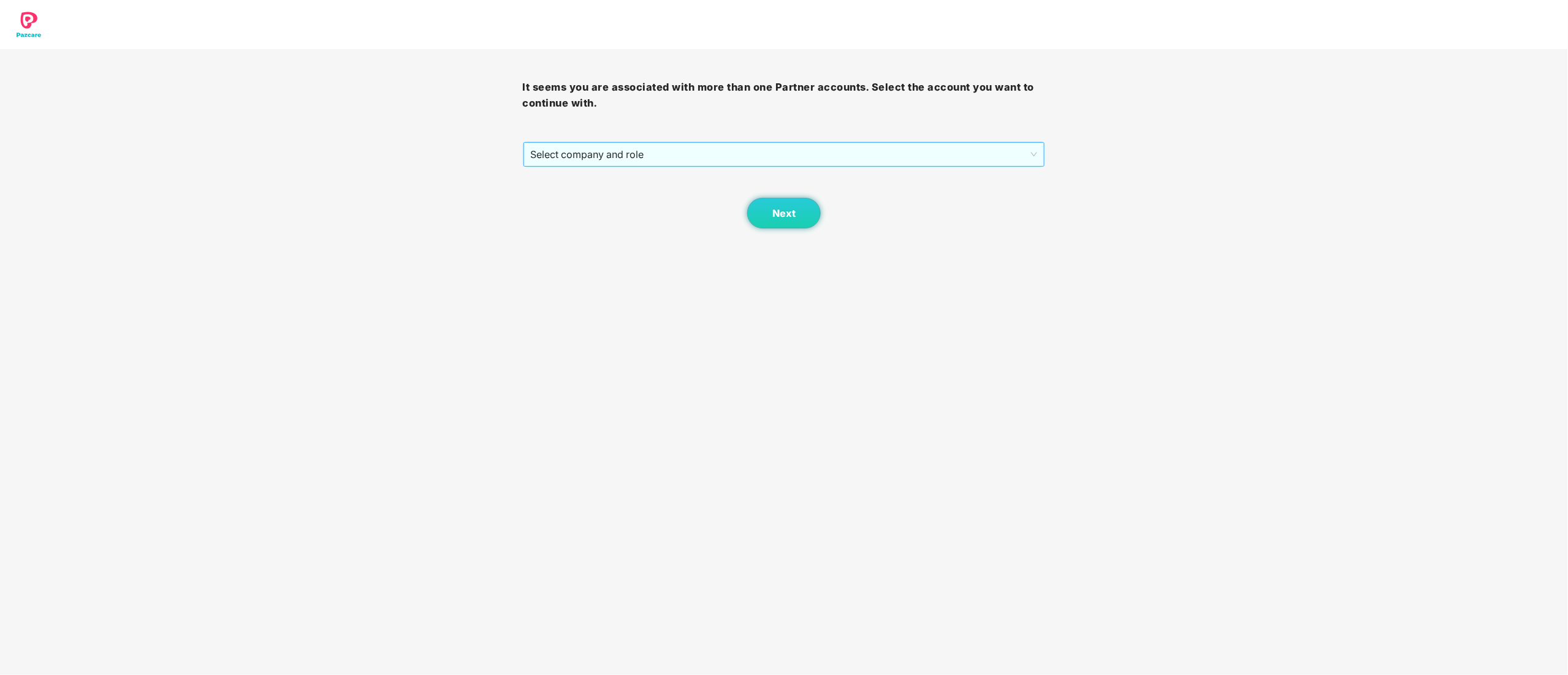
click at [559, 156] on span "Select company and role" at bounding box center [784, 154] width 507 height 23
click at [565, 195] on div "Pazcare - CUSTOMER_SUCCESS" at bounding box center [785, 198] width 508 height 13
click at [773, 214] on span "Next" at bounding box center [784, 214] width 23 height 12
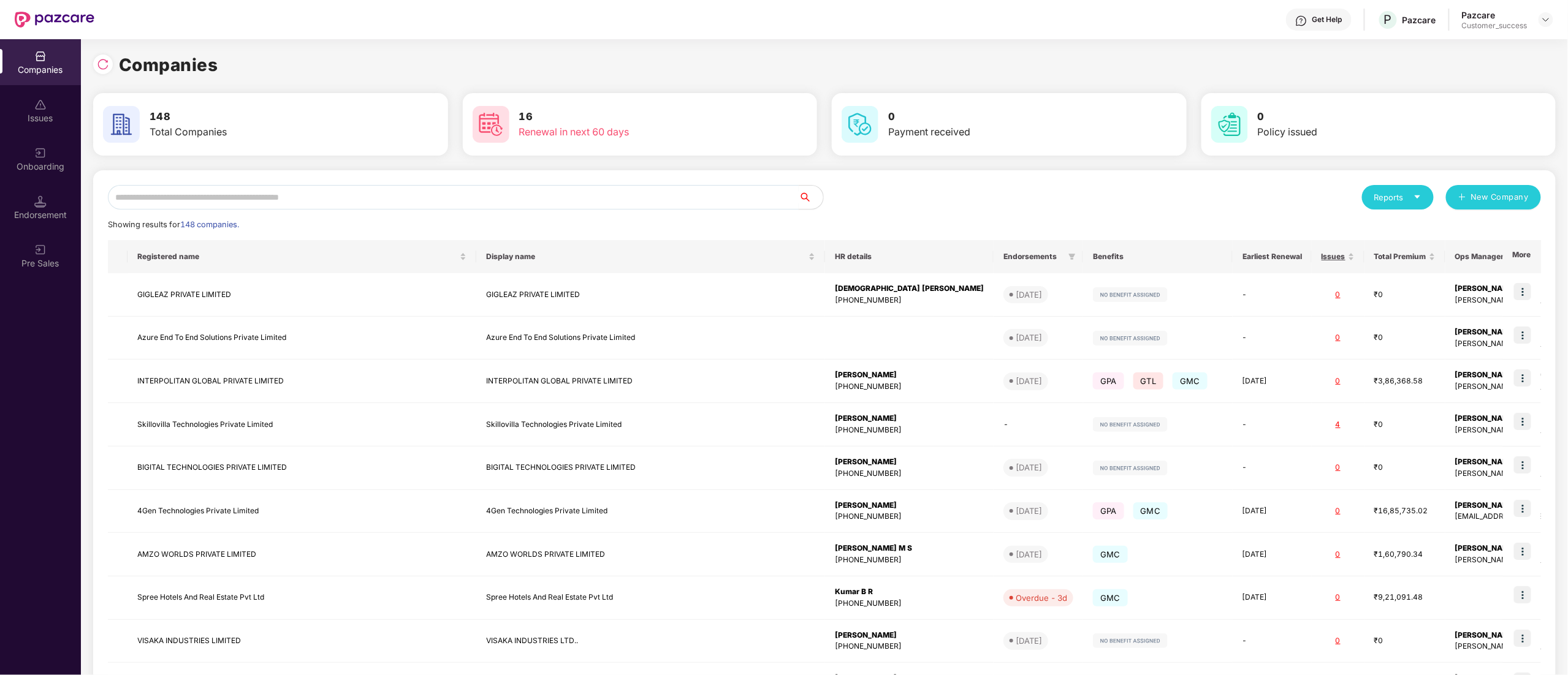
click at [239, 203] on input "text" at bounding box center [453, 197] width 691 height 24
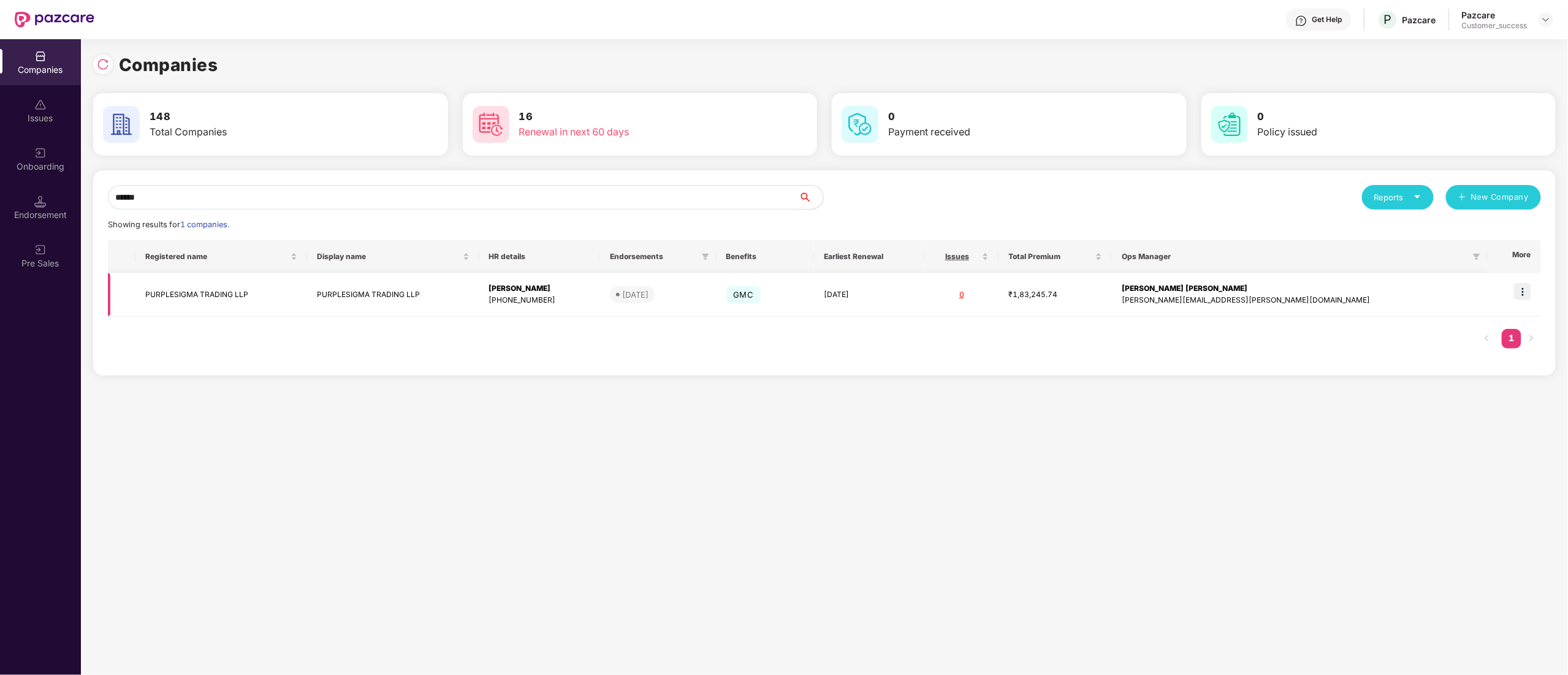
type input "******"
click at [180, 291] on td "PURPLESIGMA TRADING LLP" at bounding box center [221, 295] width 172 height 43
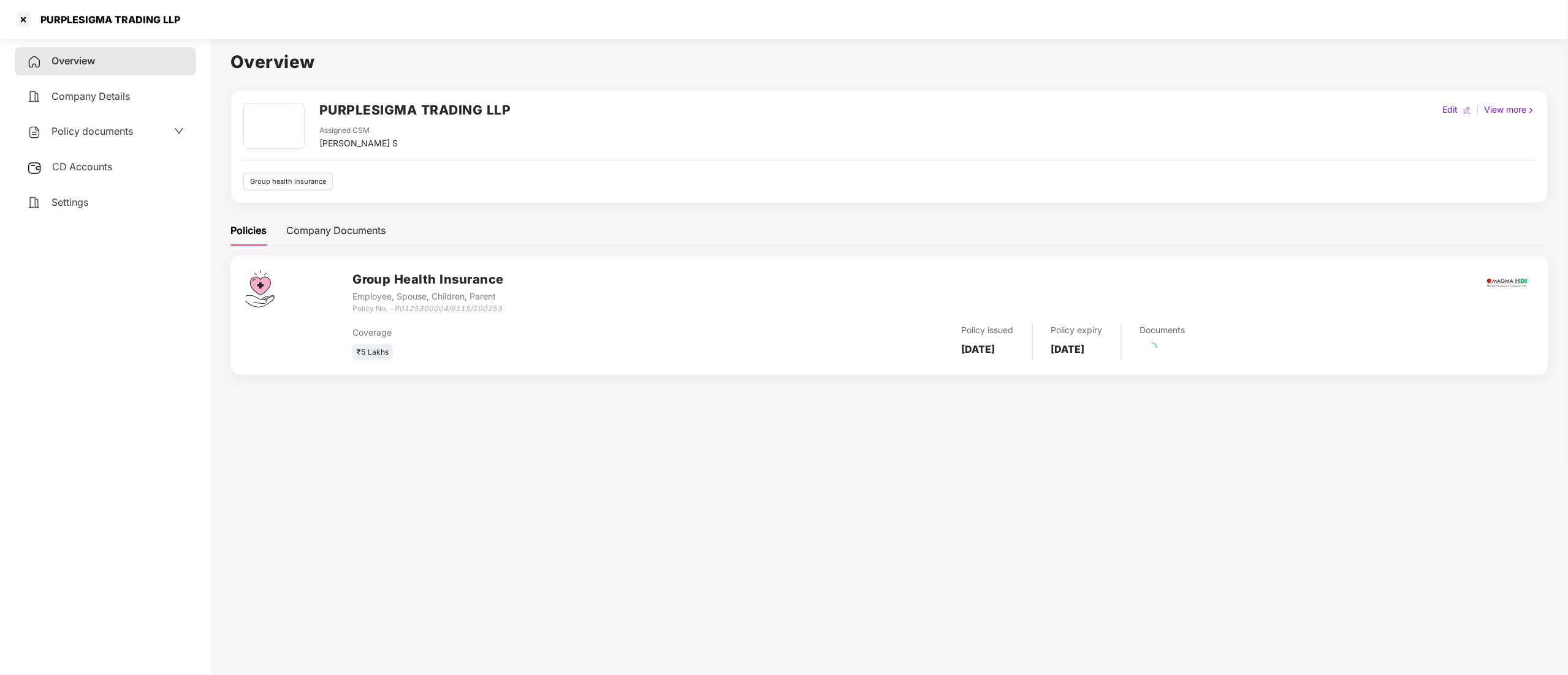
click at [83, 161] on span "CD Accounts" at bounding box center [82, 167] width 60 height 13
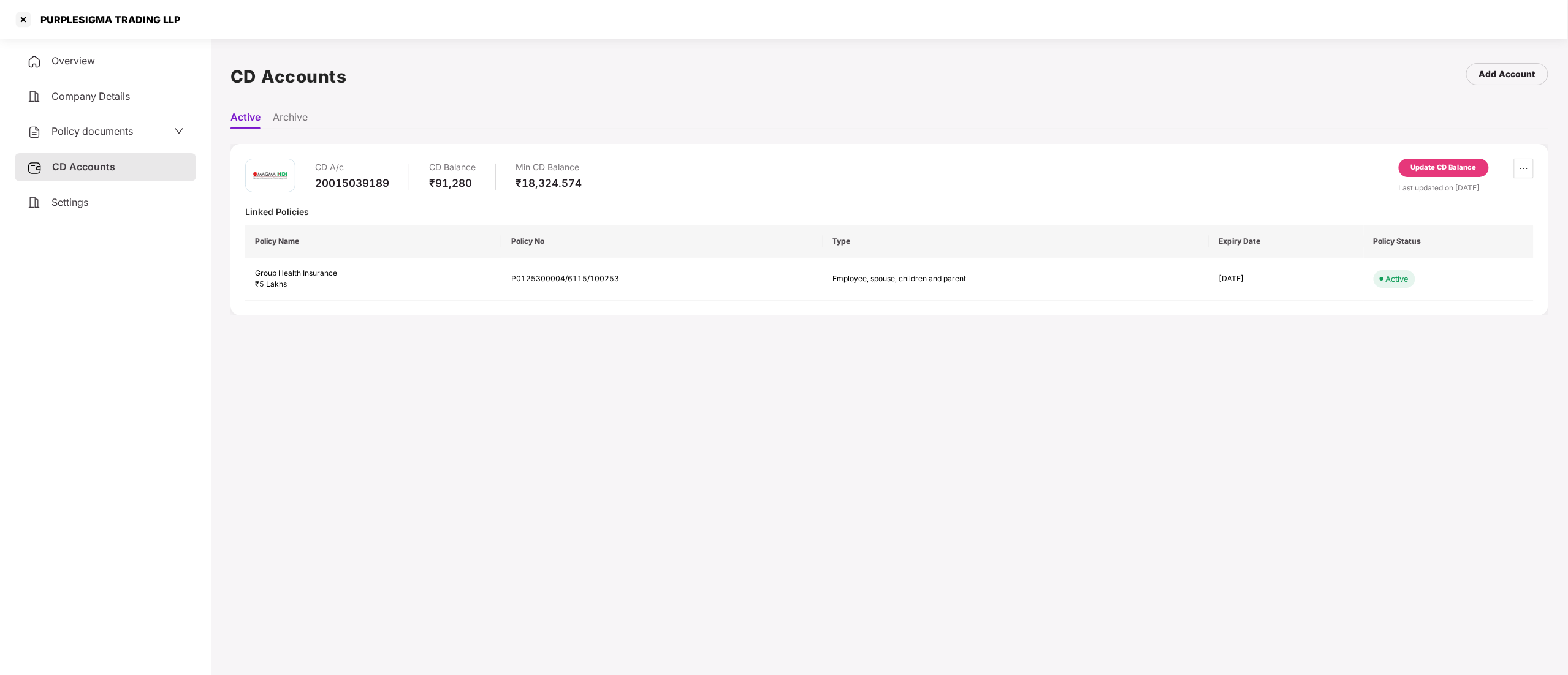
click at [1420, 167] on div "Update CD Balance" at bounding box center [1444, 168] width 66 height 11
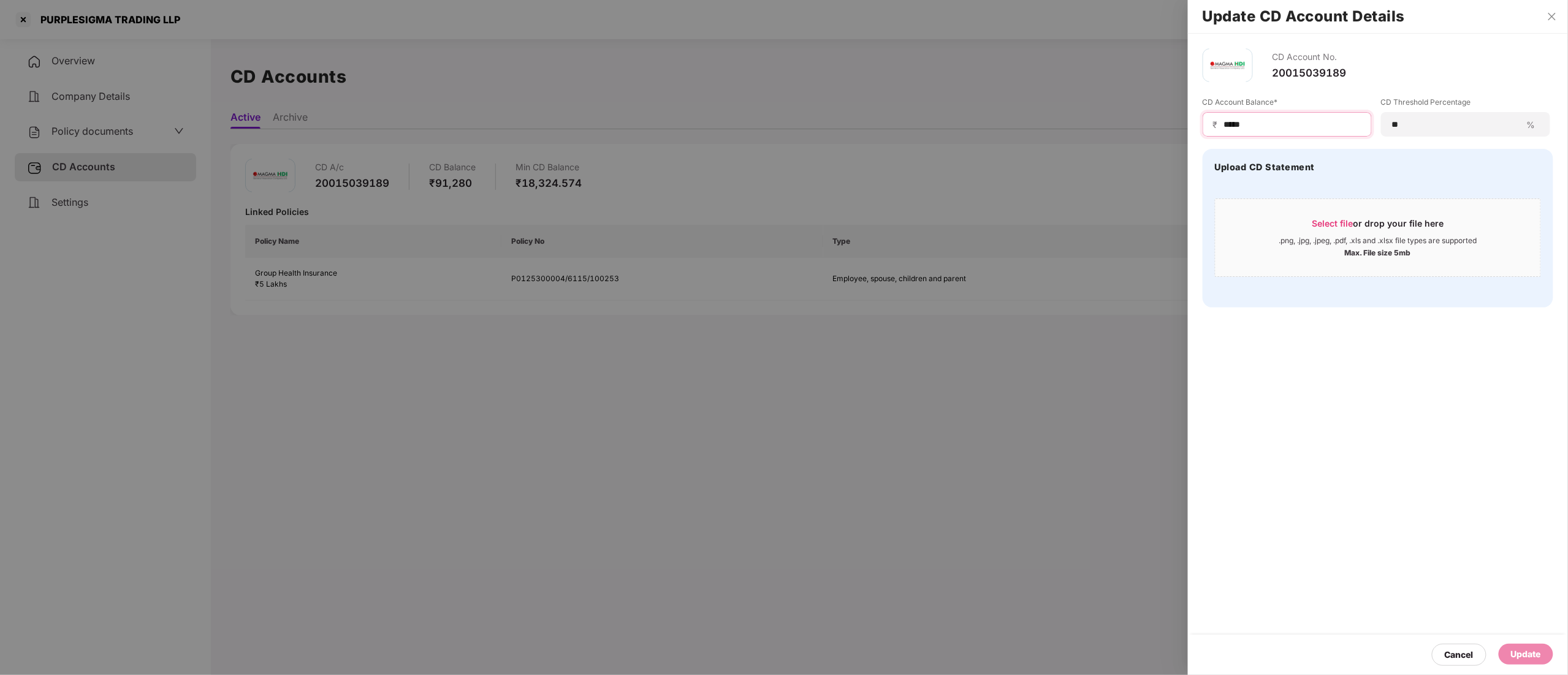
drag, startPoint x: 1270, startPoint y: 127, endPoint x: 1043, endPoint y: 99, distance: 228.7
click at [1043, 100] on div "Update CD Account Details CD Account No. 20015039189 CD Account Balance* ₹ ****…" at bounding box center [784, 337] width 1568 height 675
paste input
type input "*****"
click at [1531, 651] on div "Update" at bounding box center [1525, 654] width 30 height 13
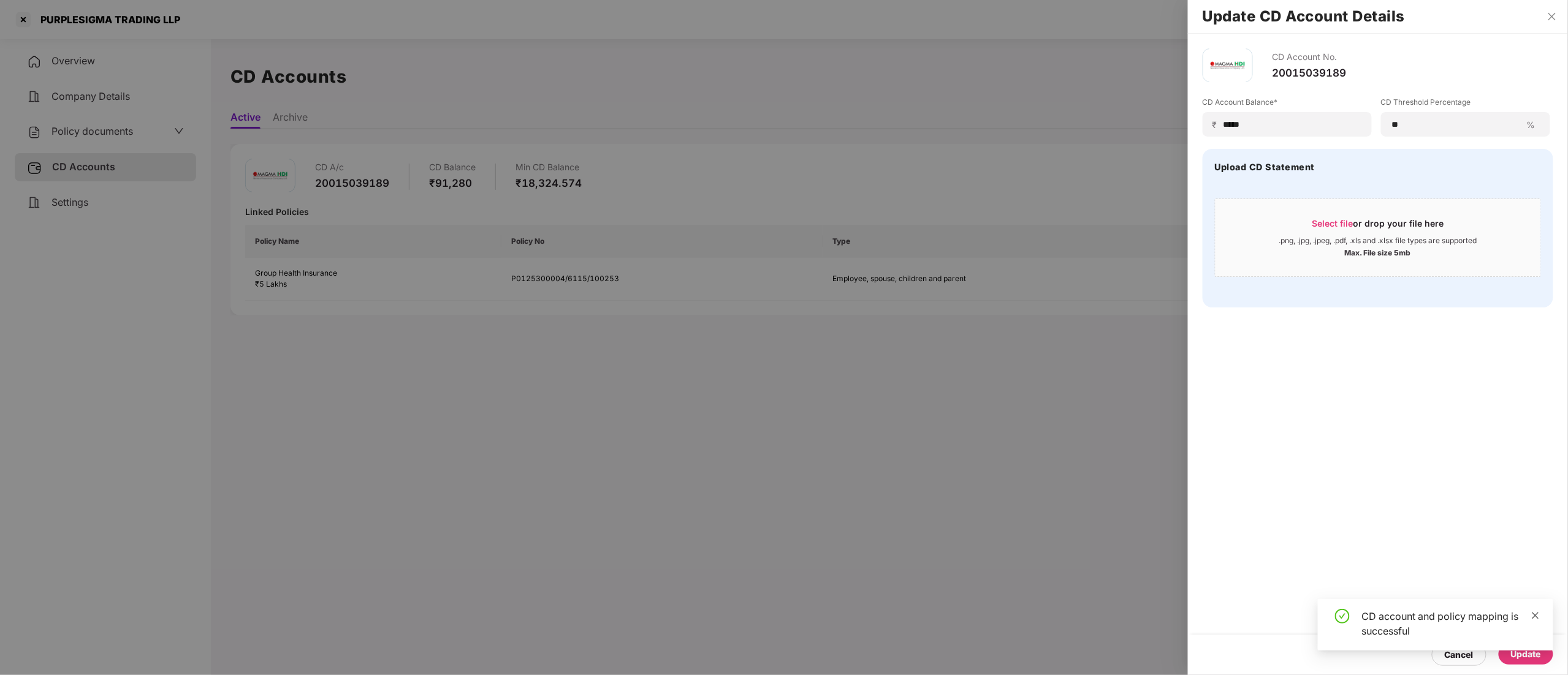
click at [1533, 614] on icon "close" at bounding box center [1535, 616] width 8 height 8
